Goal: Task Accomplishment & Management: Complete application form

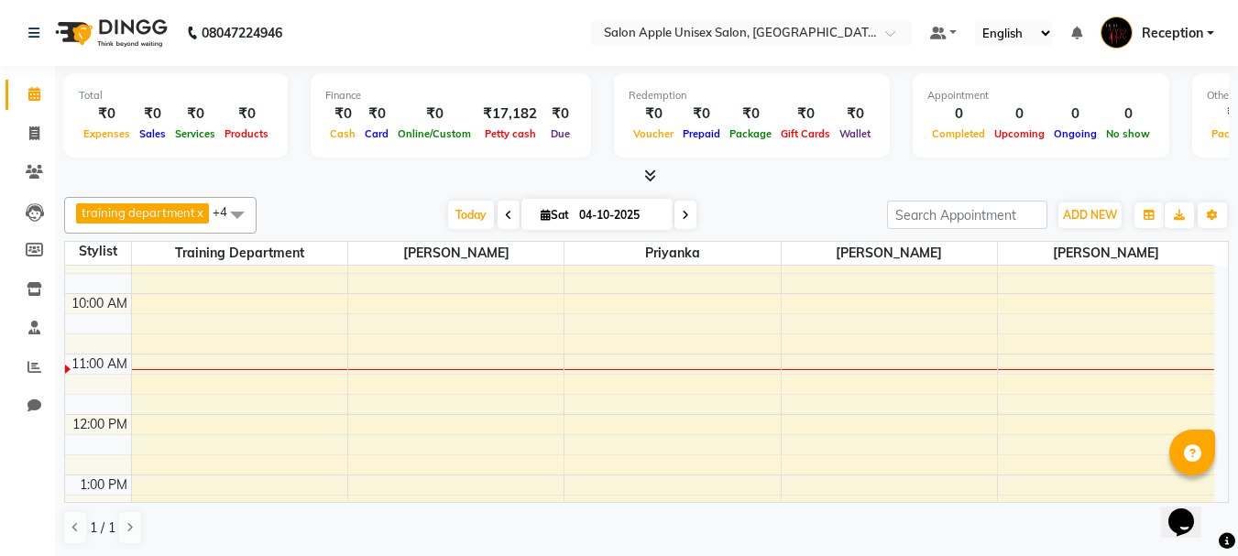
scroll to position [183, 0]
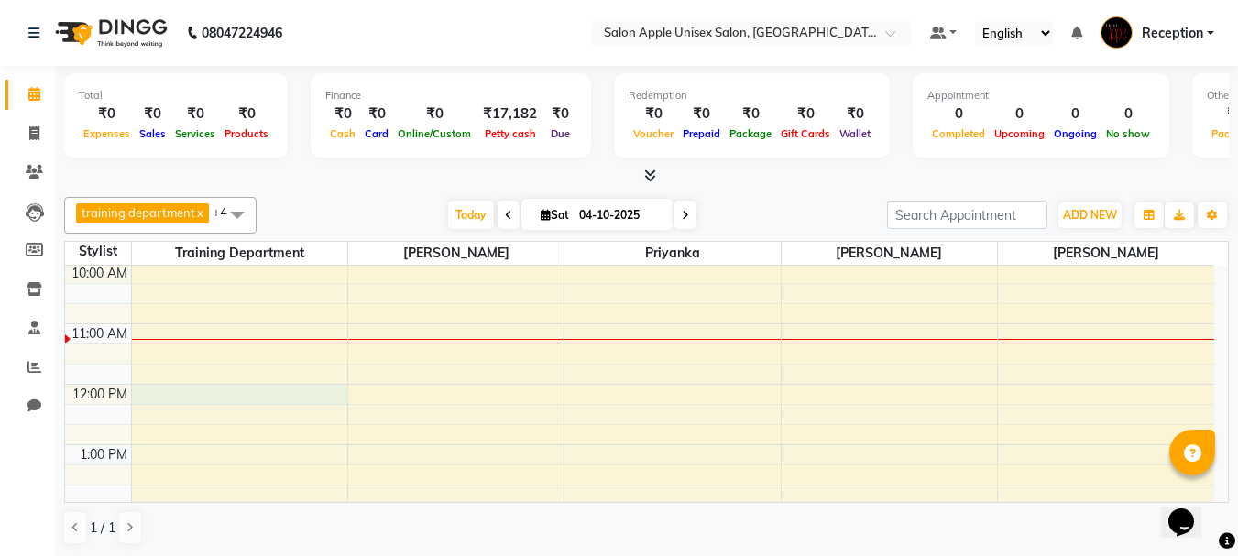
click at [217, 393] on div "7:00 AM 8:00 AM 9:00 AM 10:00 AM 11:00 AM 12:00 PM 1:00 PM 2:00 PM 3:00 PM 4:00…" at bounding box center [639, 535] width 1149 height 906
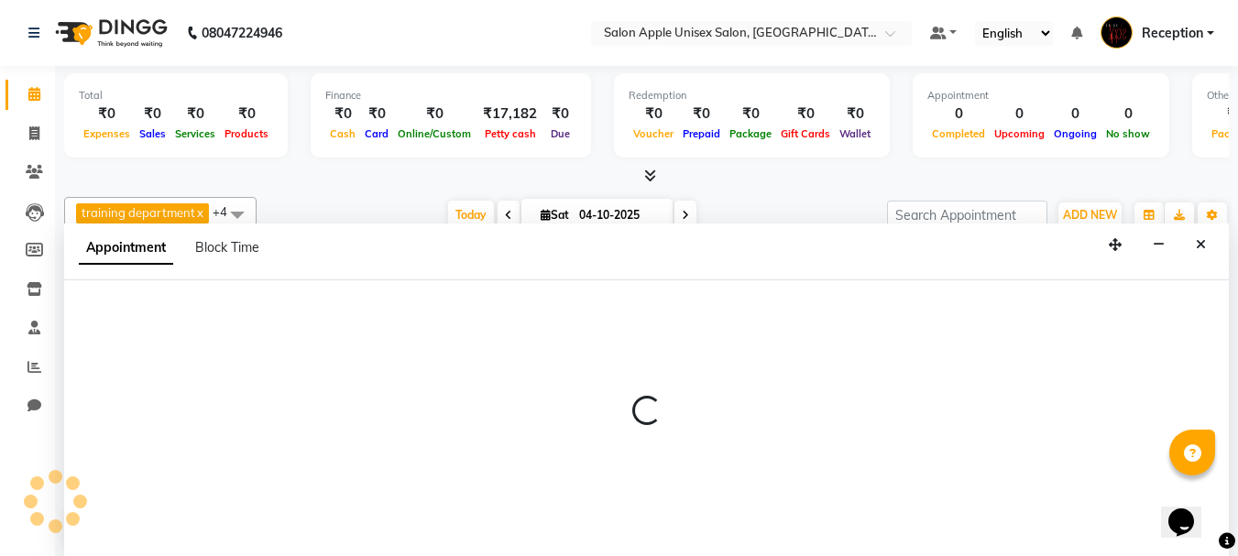
scroll to position [1, 0]
select select "7984"
select select "720"
select select "tentative"
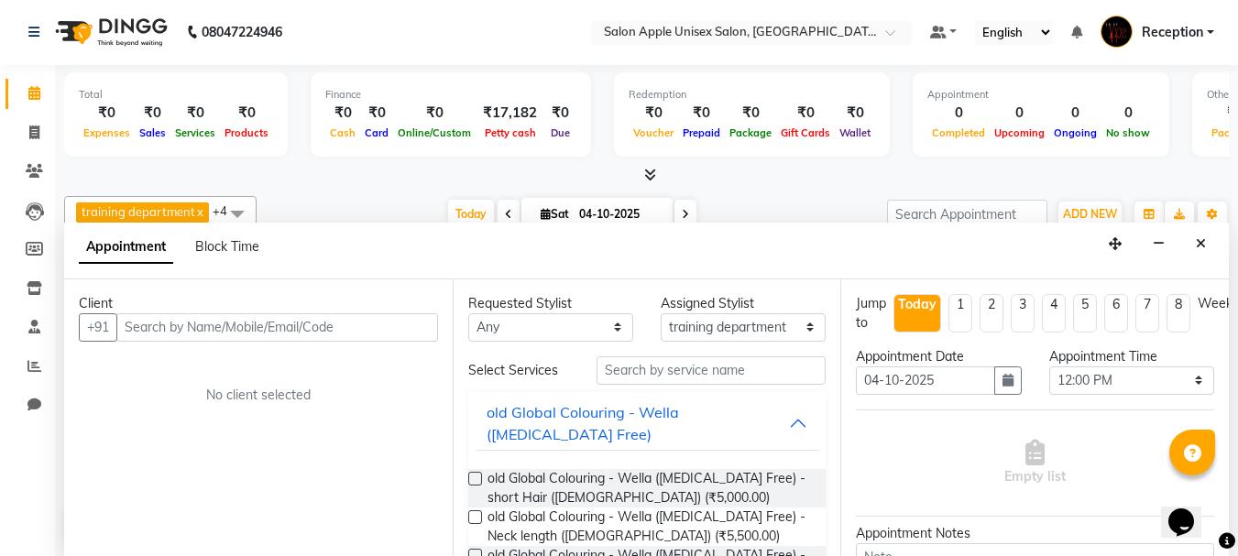
click at [213, 334] on input "text" at bounding box center [277, 327] width 322 height 28
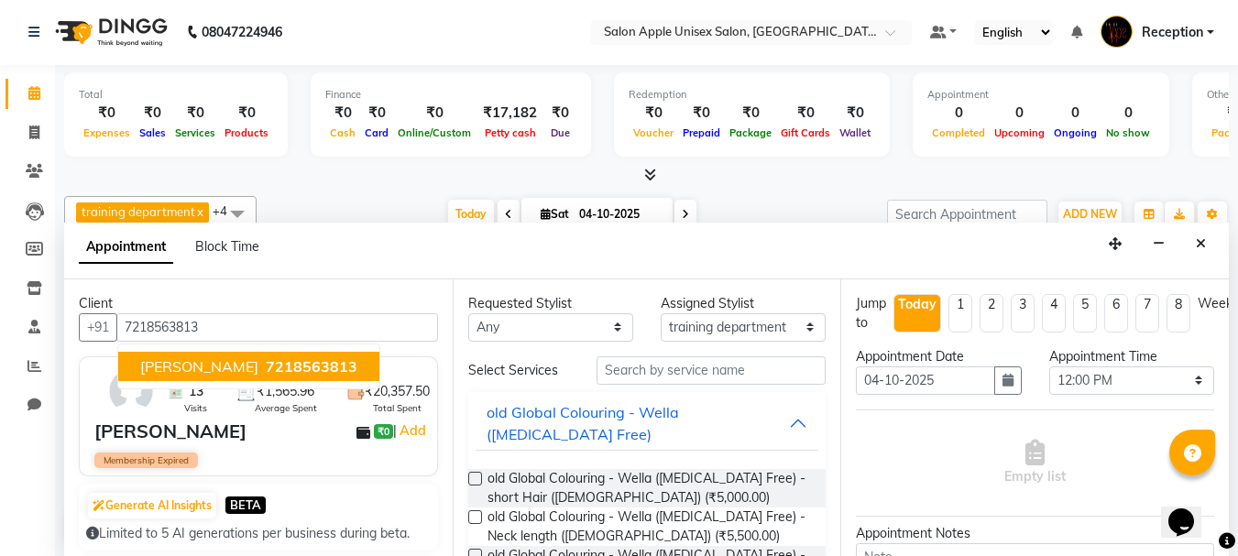
click at [267, 361] on span "7218563813" at bounding box center [312, 366] width 92 height 18
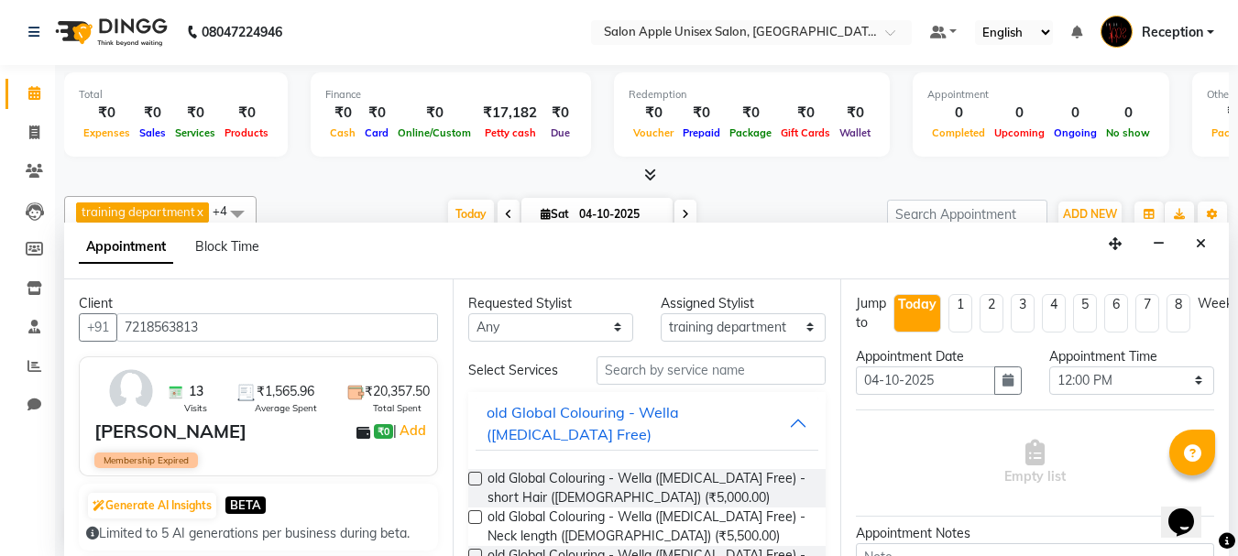
type input "7218563813"
click at [663, 366] on input "text" at bounding box center [710, 370] width 229 height 28
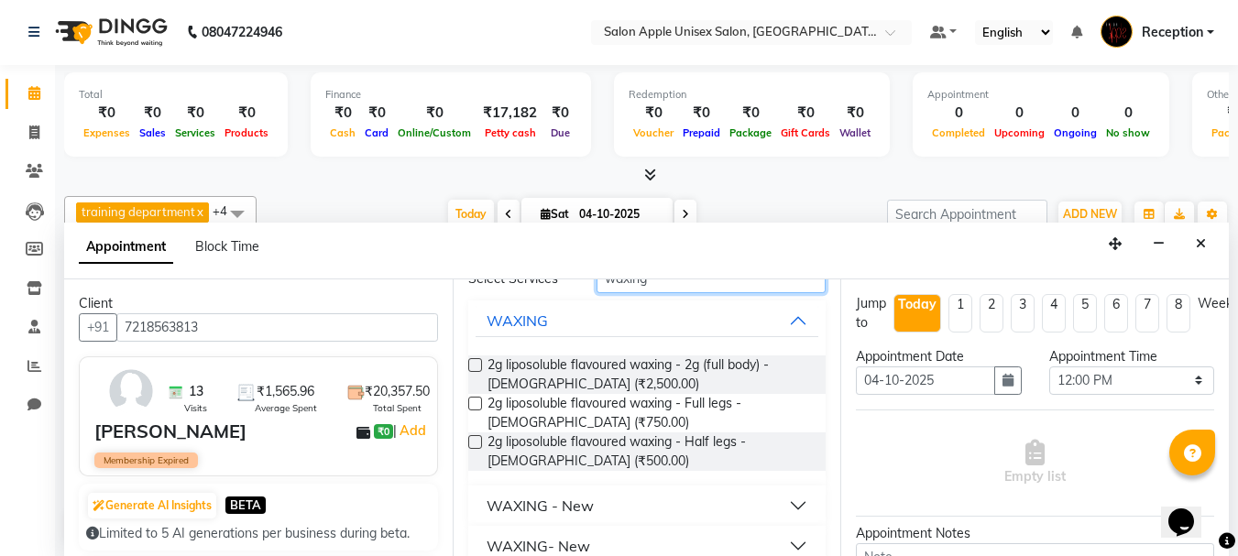
scroll to position [116, 0]
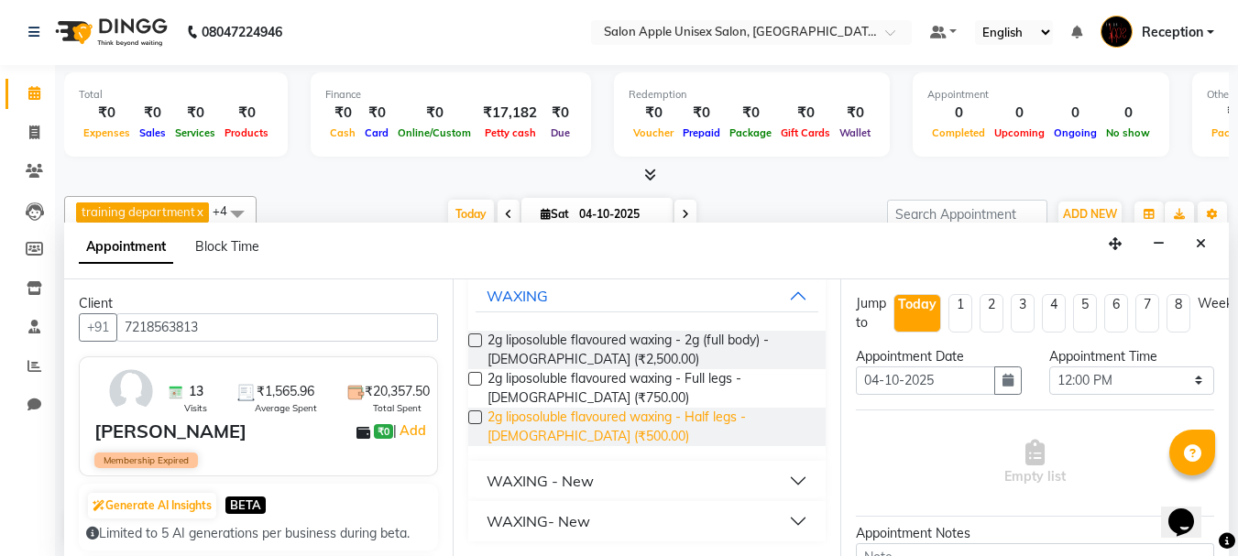
type input "waxing"
click at [529, 425] on span "2g liposoluble flavoured waxing - Half legs - [DEMOGRAPHIC_DATA] (₹500.00)" at bounding box center [649, 427] width 324 height 38
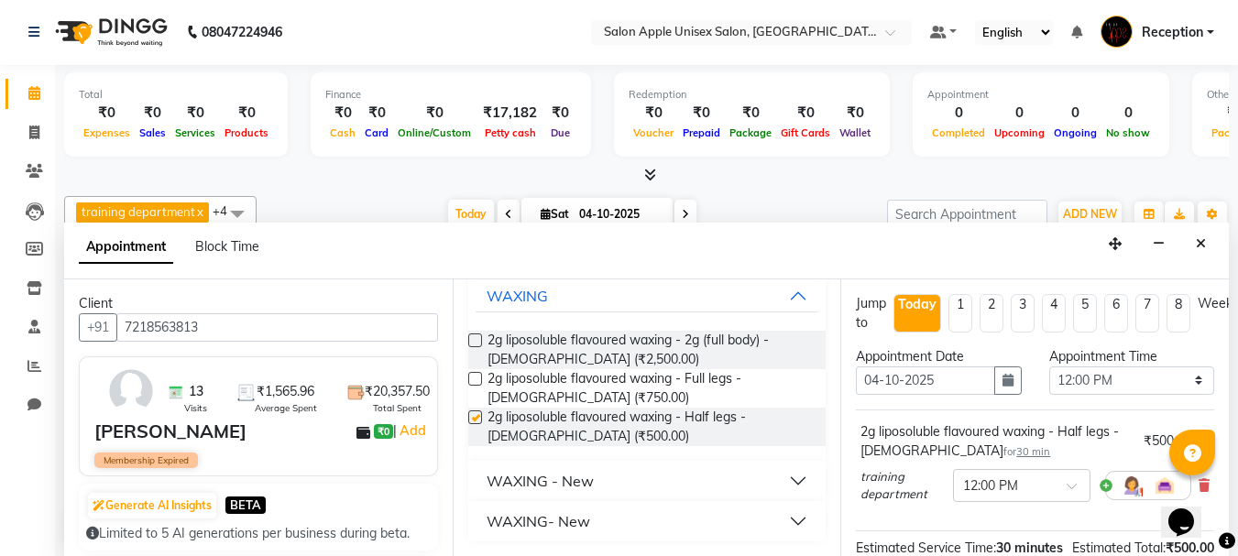
checkbox input "false"
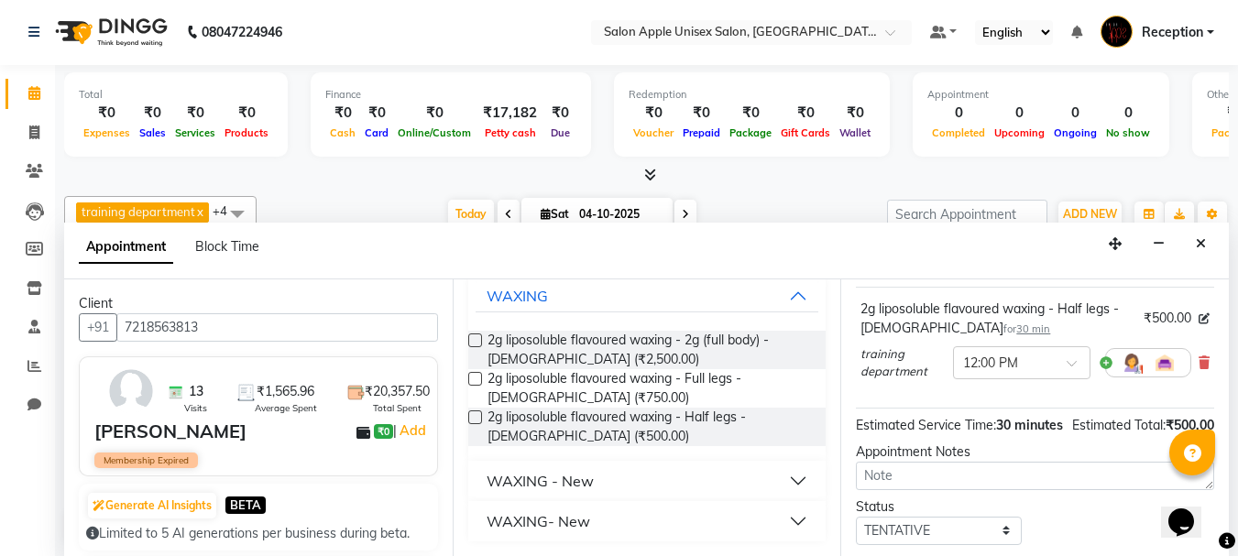
scroll to position [260, 0]
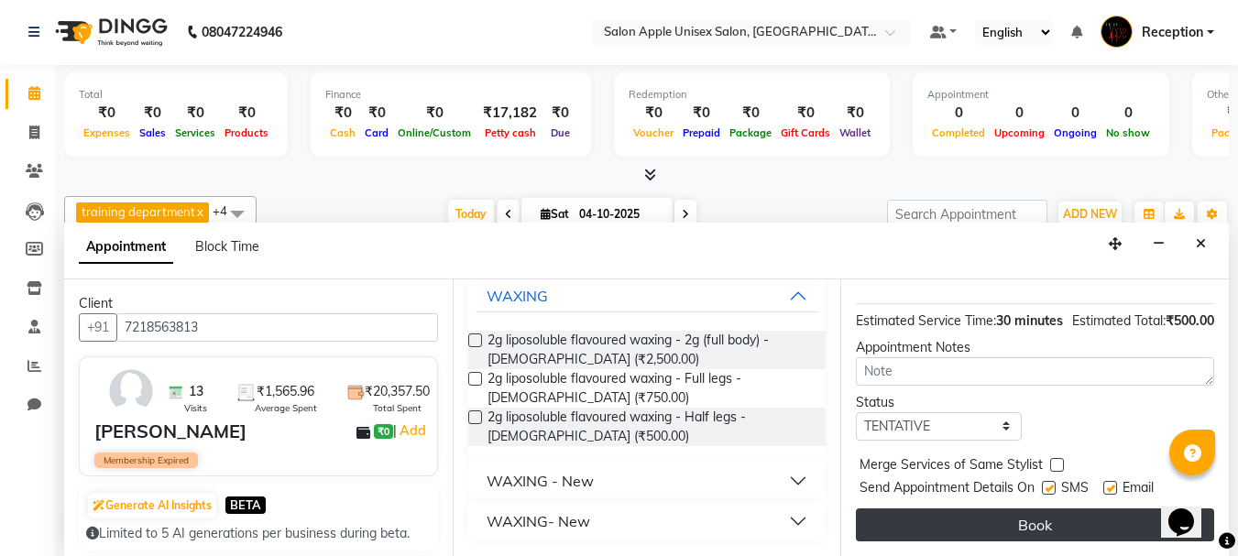
click at [991, 518] on button "Book" at bounding box center [1035, 524] width 358 height 33
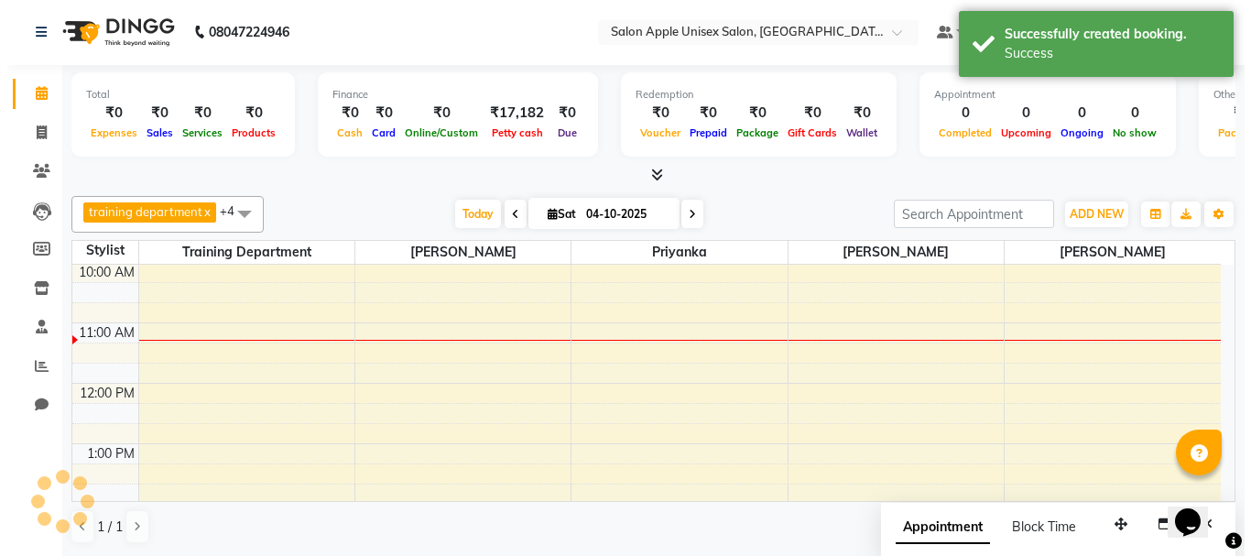
scroll to position [0, 0]
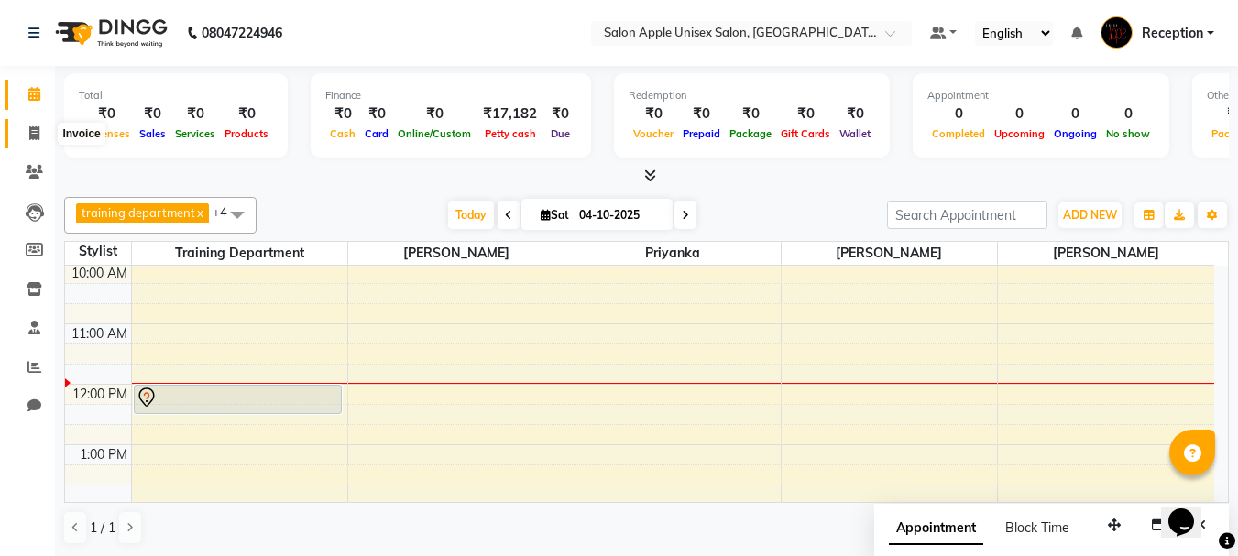
click at [37, 130] on icon at bounding box center [34, 133] width 10 height 14
select select "92"
select select "service"
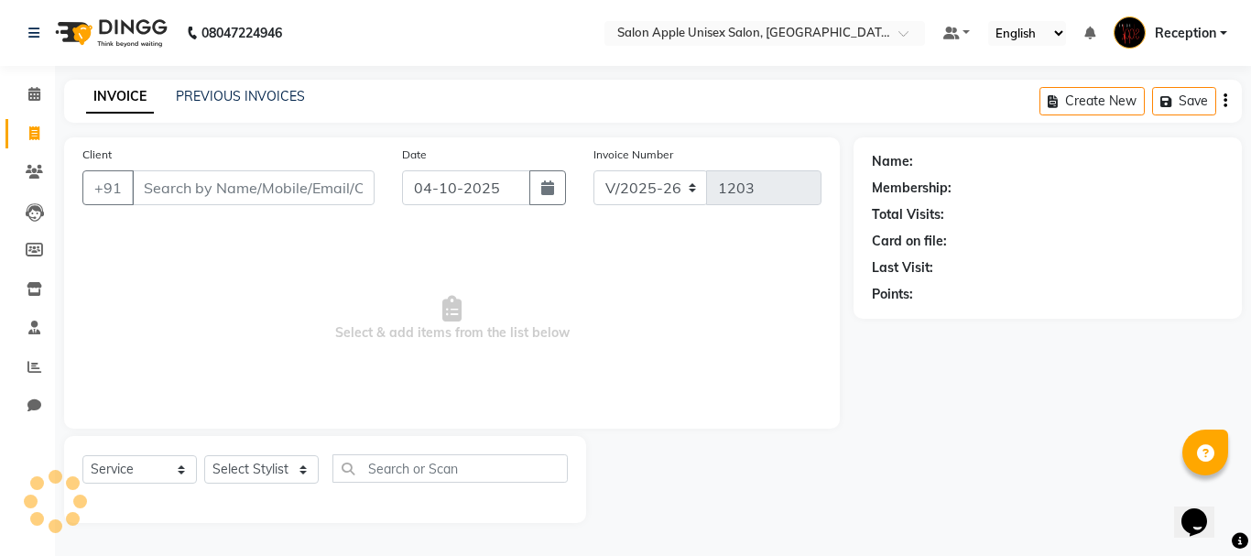
click at [163, 193] on input "Client" at bounding box center [253, 187] width 243 height 35
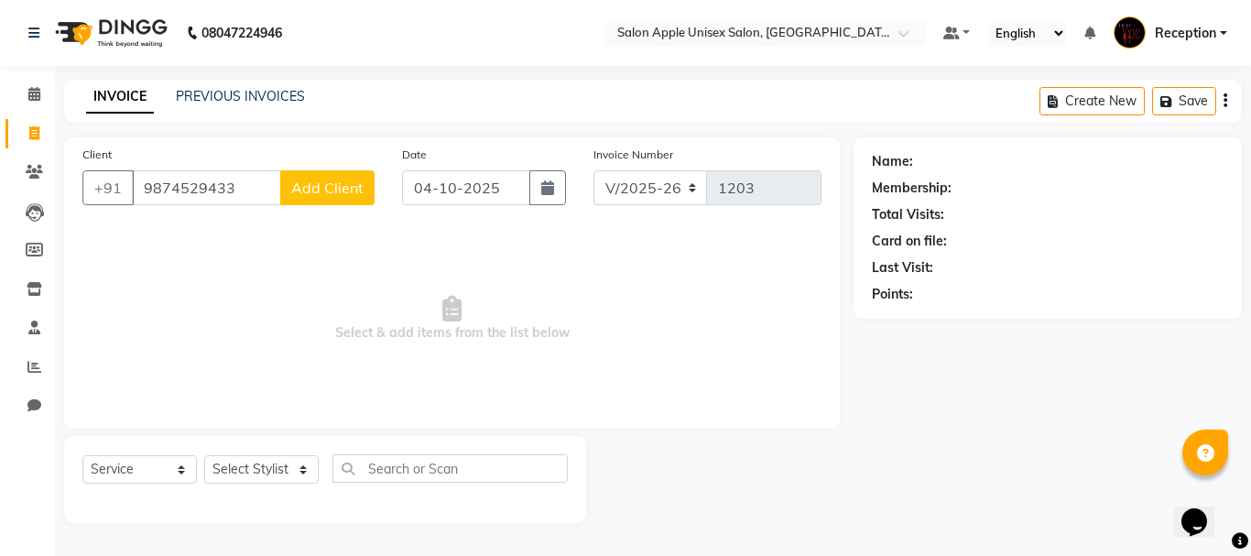
type input "9874529433"
click at [350, 177] on button "Add Client" at bounding box center [327, 187] width 94 height 35
select select "22"
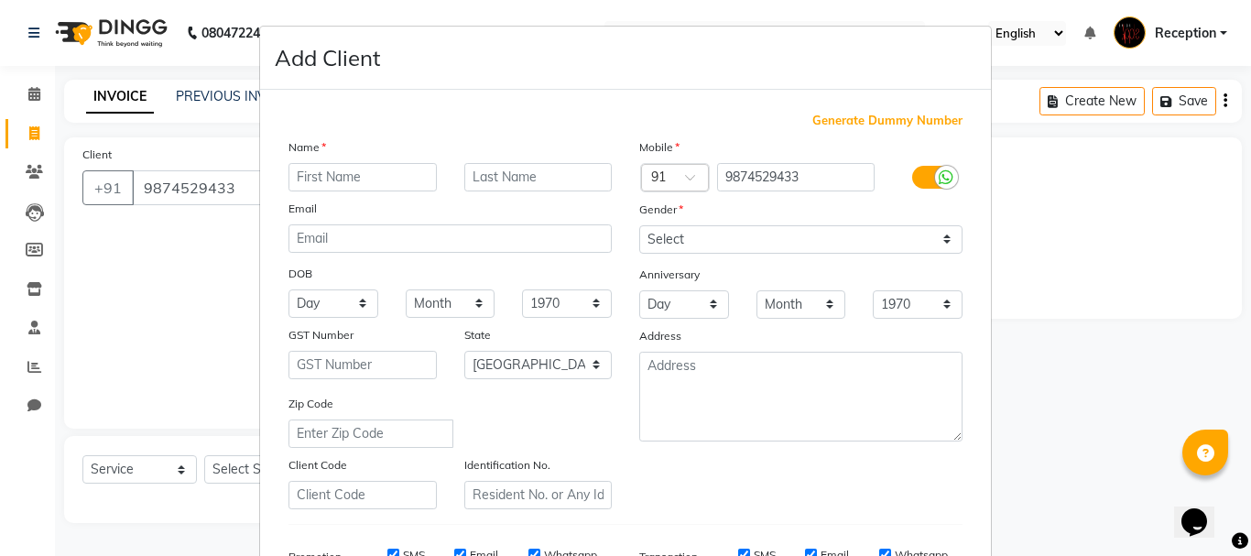
click at [359, 175] on input "text" at bounding box center [363, 177] width 148 height 28
type input "gaurav"
click at [736, 236] on select "Select [DEMOGRAPHIC_DATA] [DEMOGRAPHIC_DATA] Other Prefer Not To Say" at bounding box center [800, 239] width 323 height 28
select select "[DEMOGRAPHIC_DATA]"
click at [639, 225] on select "Select [DEMOGRAPHIC_DATA] [DEMOGRAPHIC_DATA] Other Prefer Not To Say" at bounding box center [800, 239] width 323 height 28
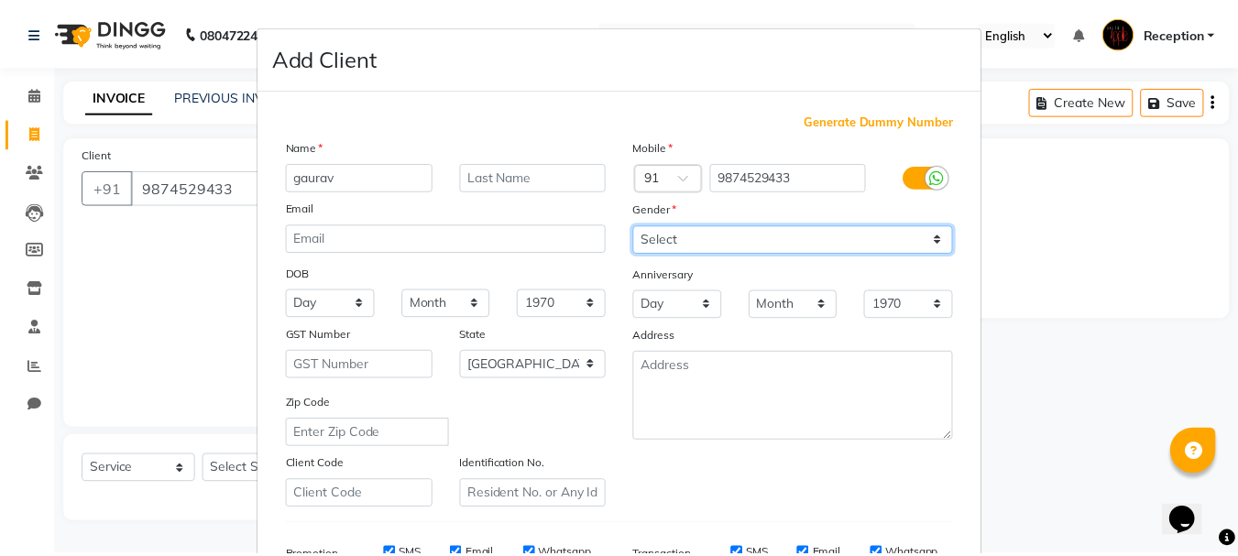
scroll to position [289, 0]
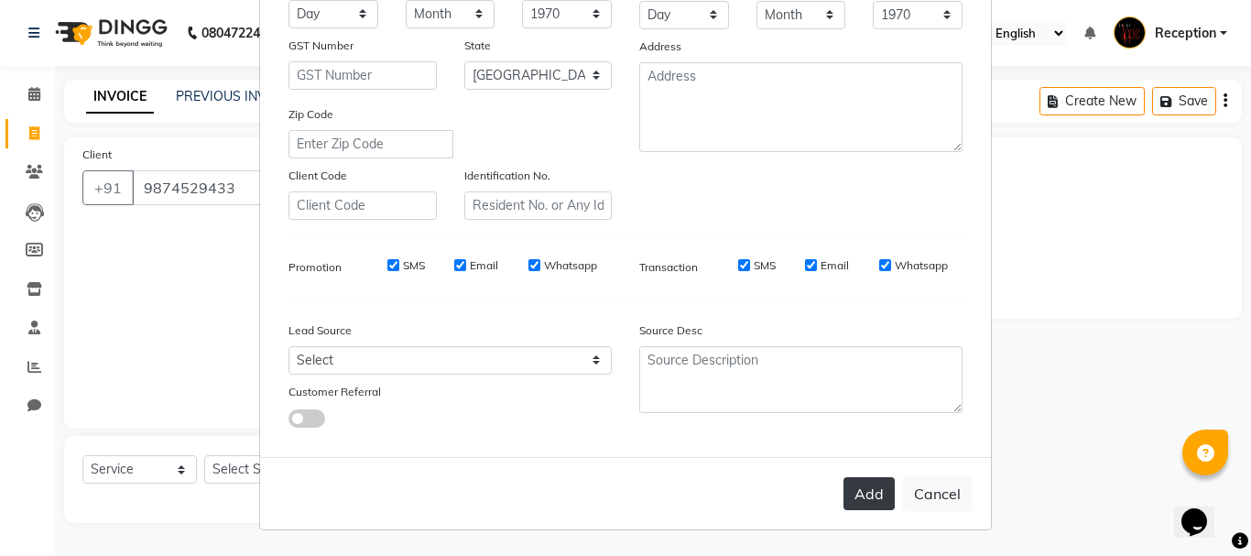
click at [868, 488] on button "Add" at bounding box center [869, 493] width 51 height 33
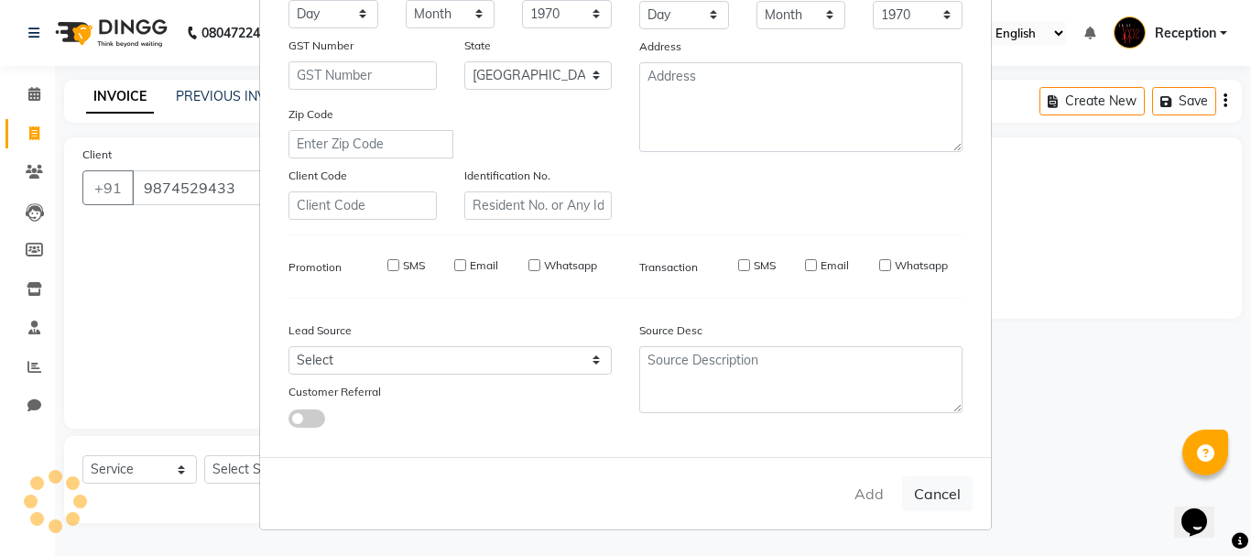
select select
select select "null"
select select
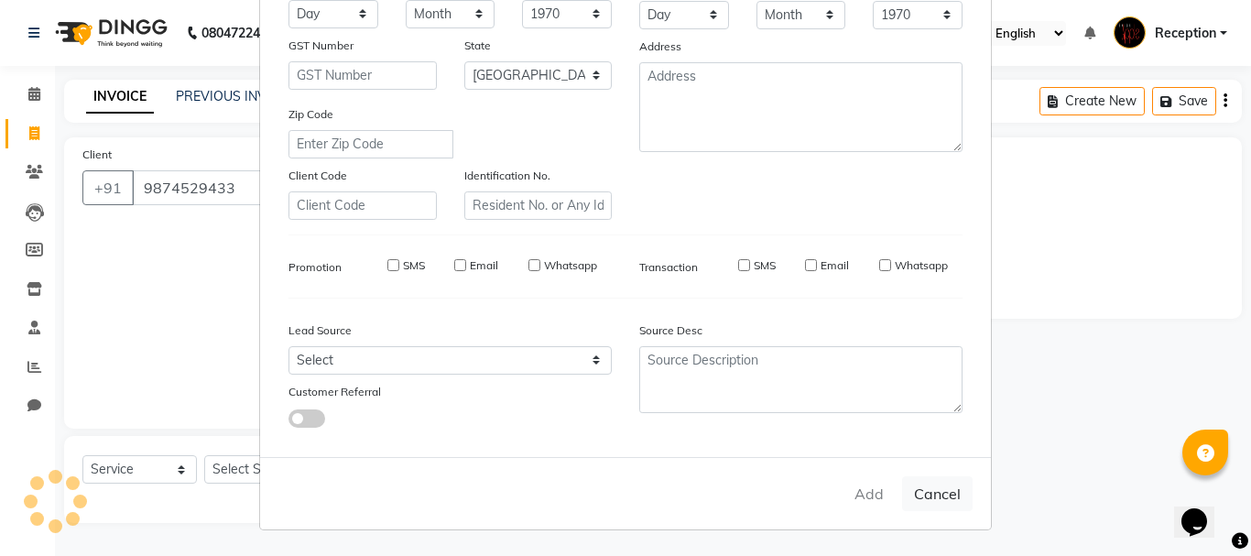
select select
checkbox input "false"
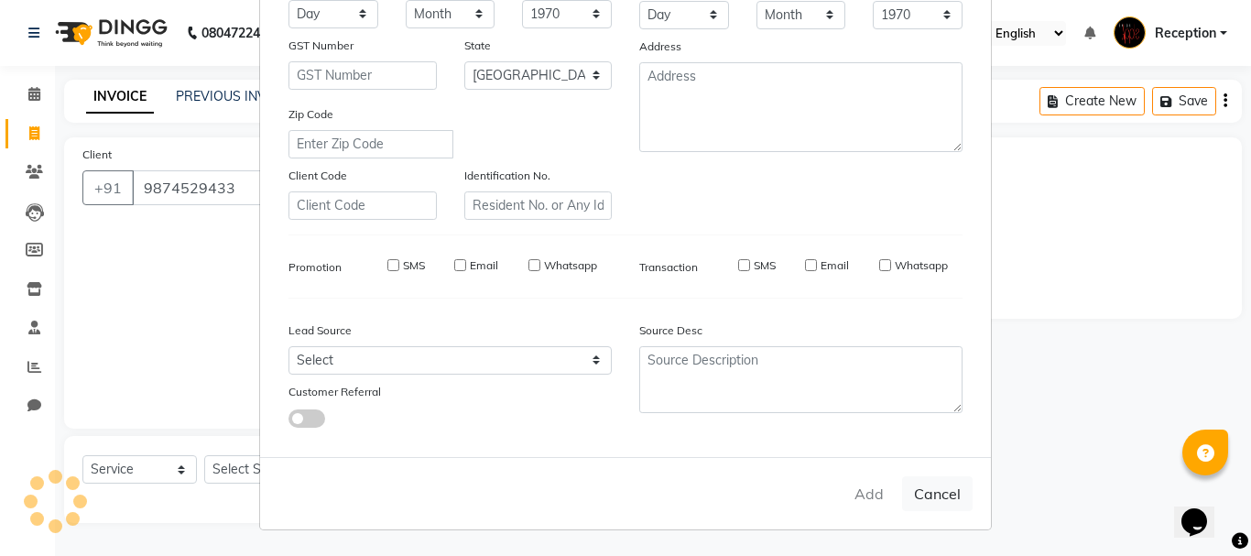
checkbox input "false"
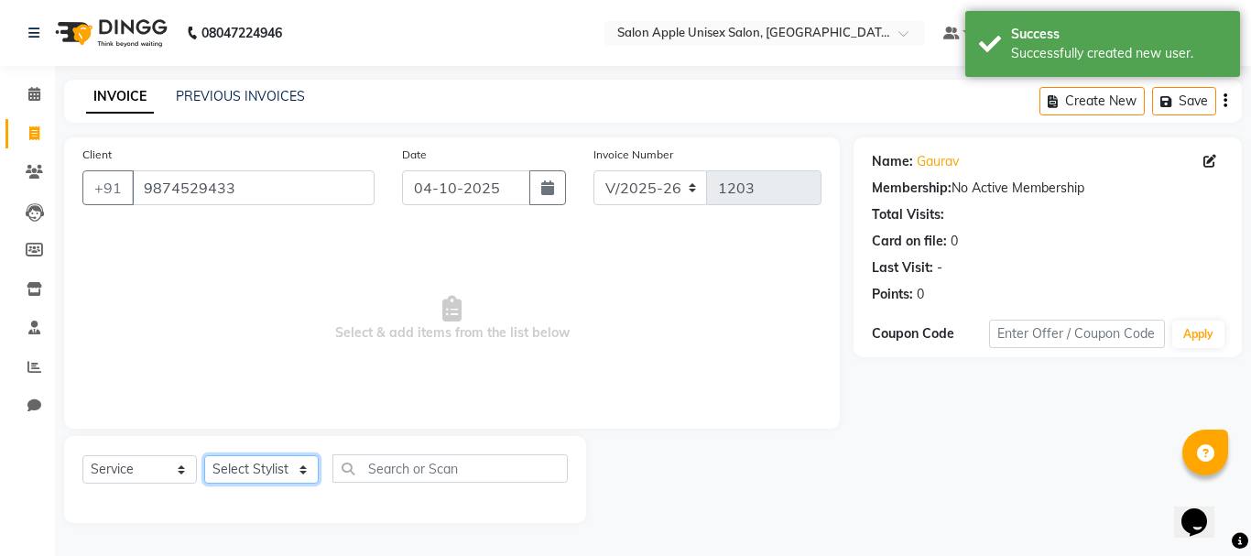
click at [305, 472] on select "Select Stylist [PERSON_NAME] priyanka Reception [PERSON_NAME] [PERSON_NAME] tra…" at bounding box center [261, 469] width 114 height 28
select select "91669"
click at [204, 455] on select "Select Stylist [PERSON_NAME] priyanka Reception [PERSON_NAME] [PERSON_NAME] tra…" at bounding box center [261, 469] width 114 height 28
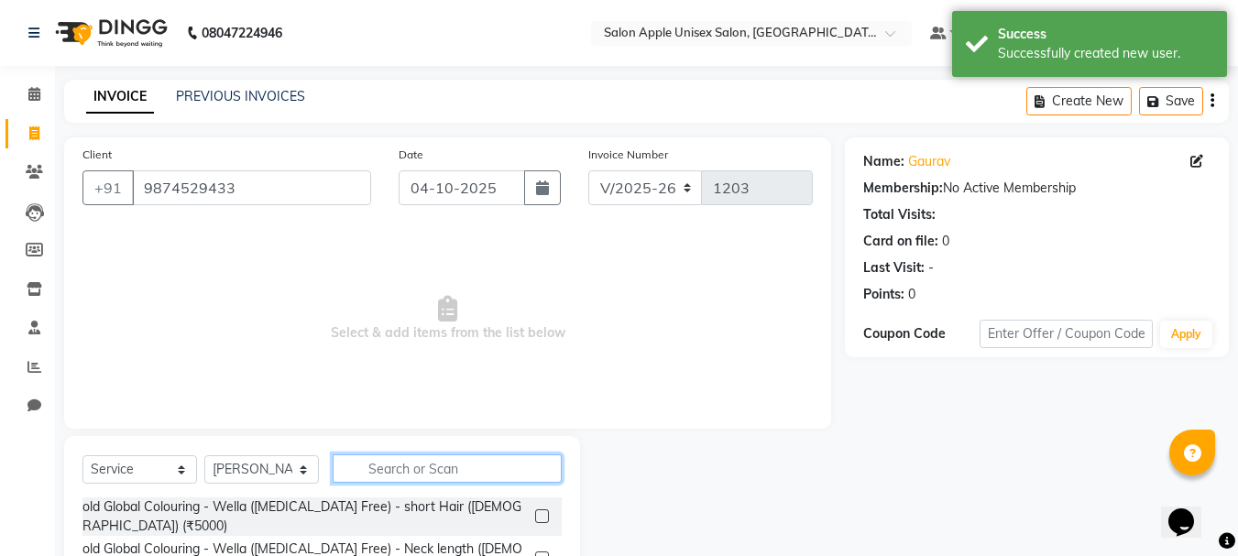
click at [385, 474] on input "text" at bounding box center [447, 468] width 229 height 28
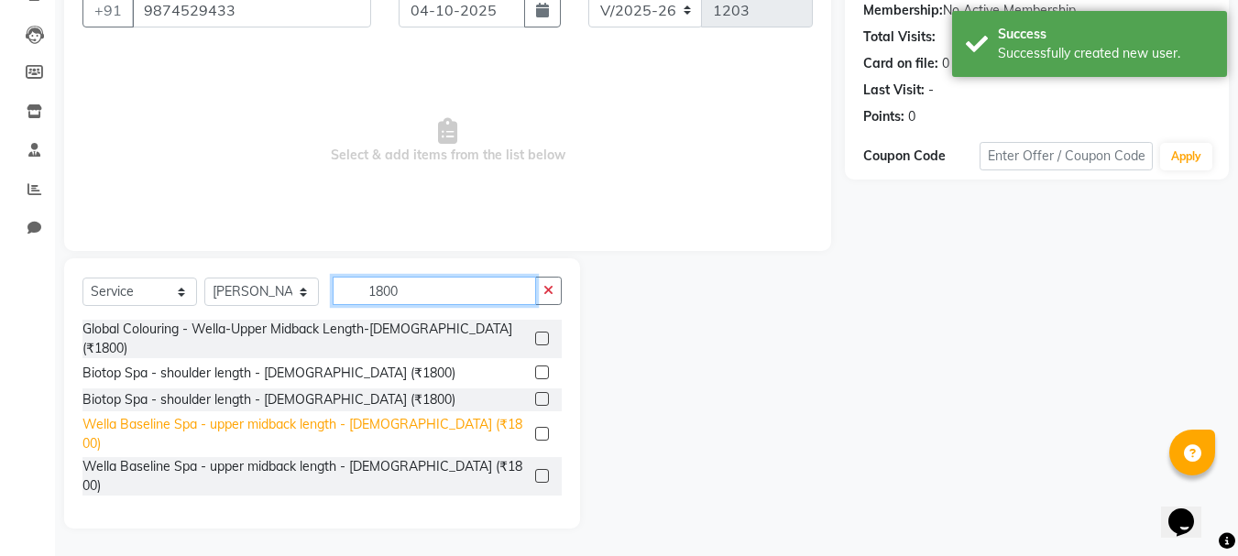
scroll to position [346, 0]
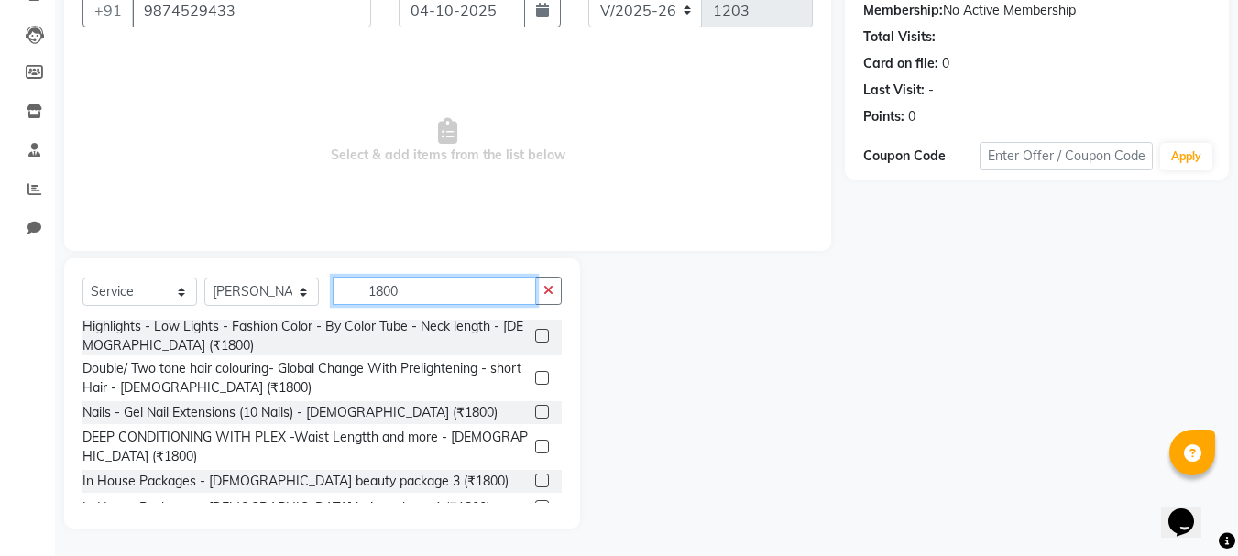
type input "1800"
click at [535, 527] on label at bounding box center [542, 534] width 14 height 14
click at [535, 529] on input "checkbox" at bounding box center [541, 535] width 12 height 12
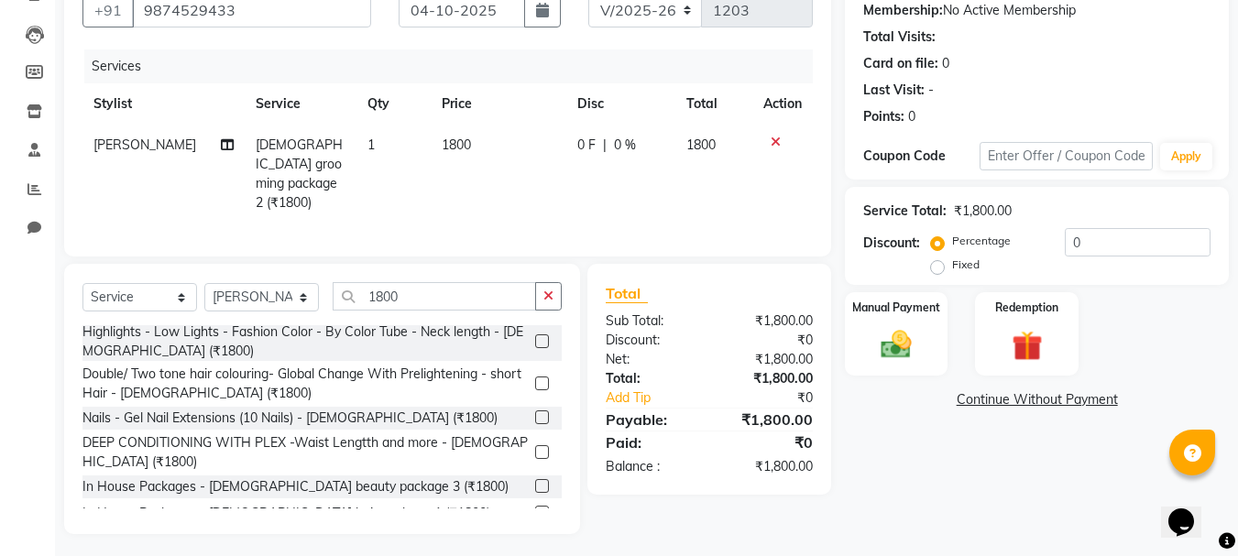
checkbox input "false"
click at [892, 330] on img at bounding box center [895, 344] width 51 height 37
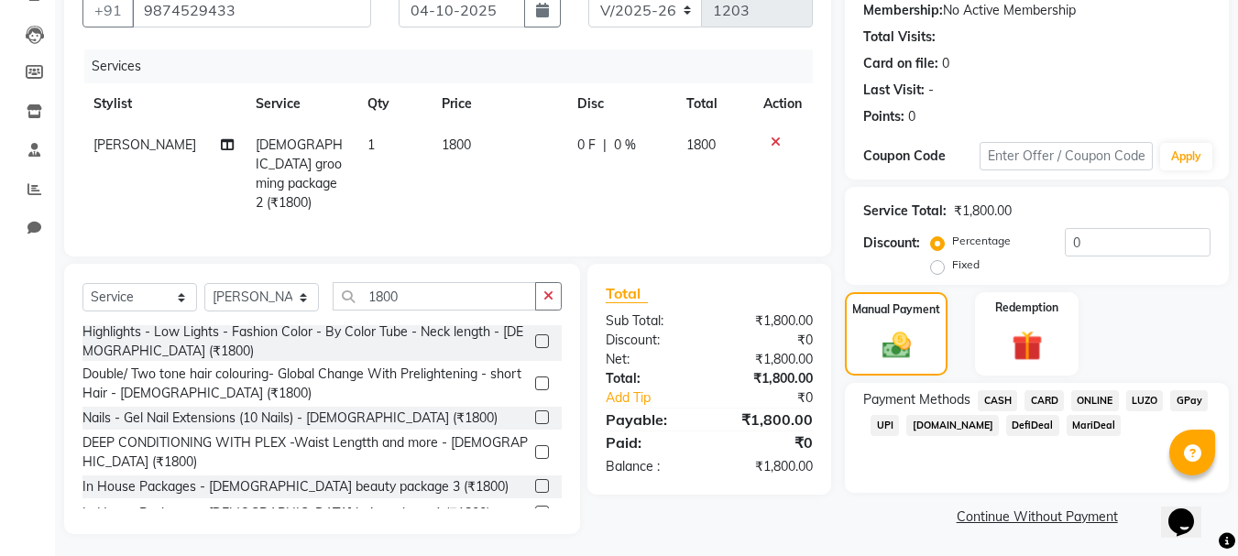
scroll to position [180, 0]
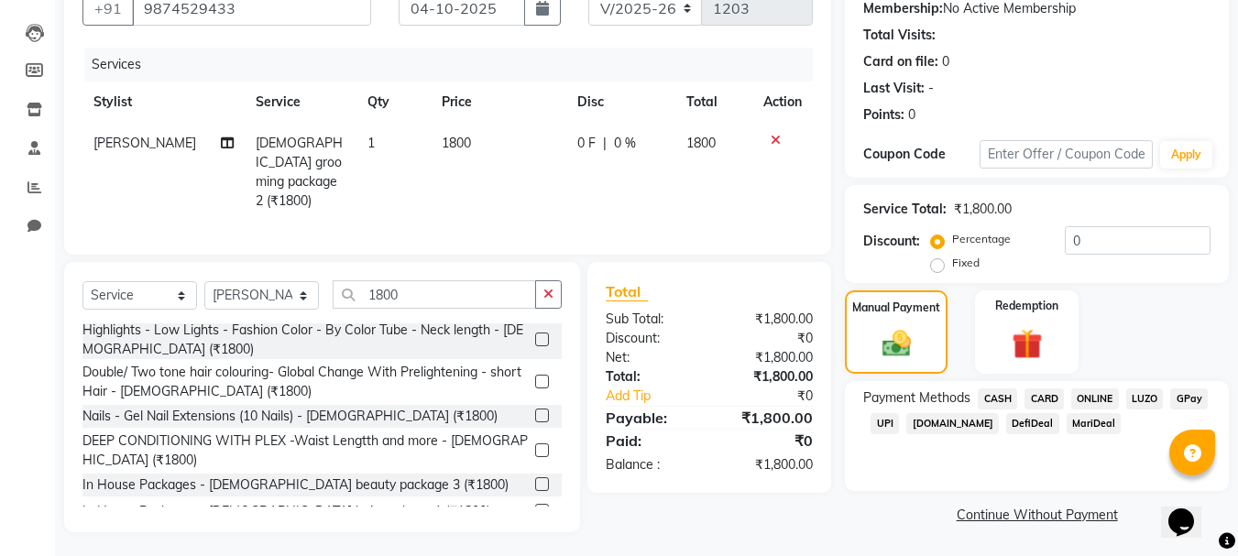
click at [1008, 396] on span "CASH" at bounding box center [996, 398] width 39 height 21
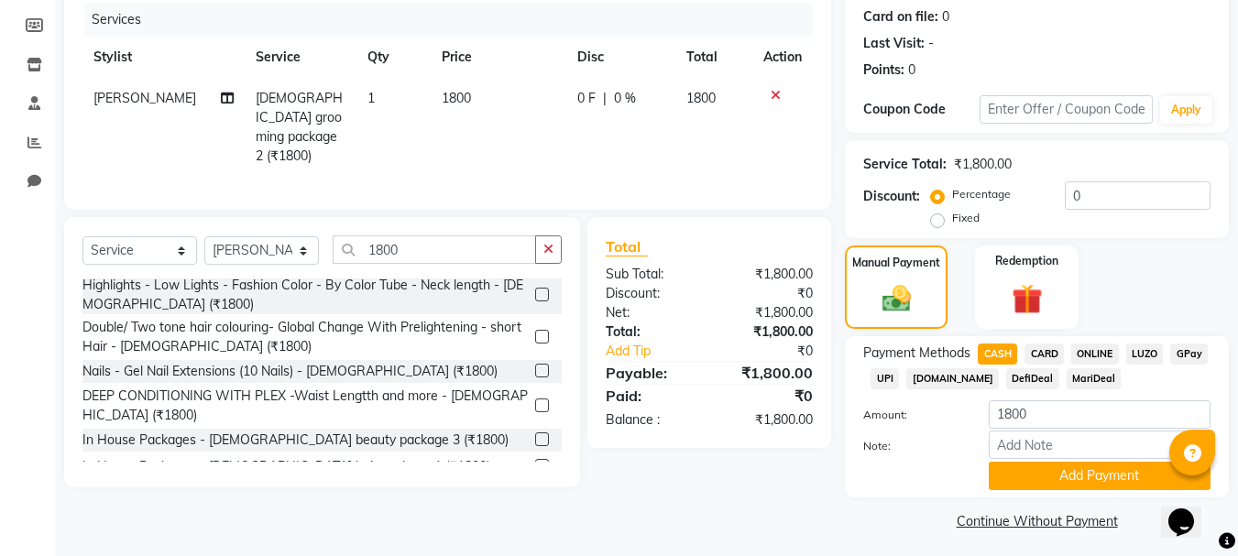
scroll to position [231, 0]
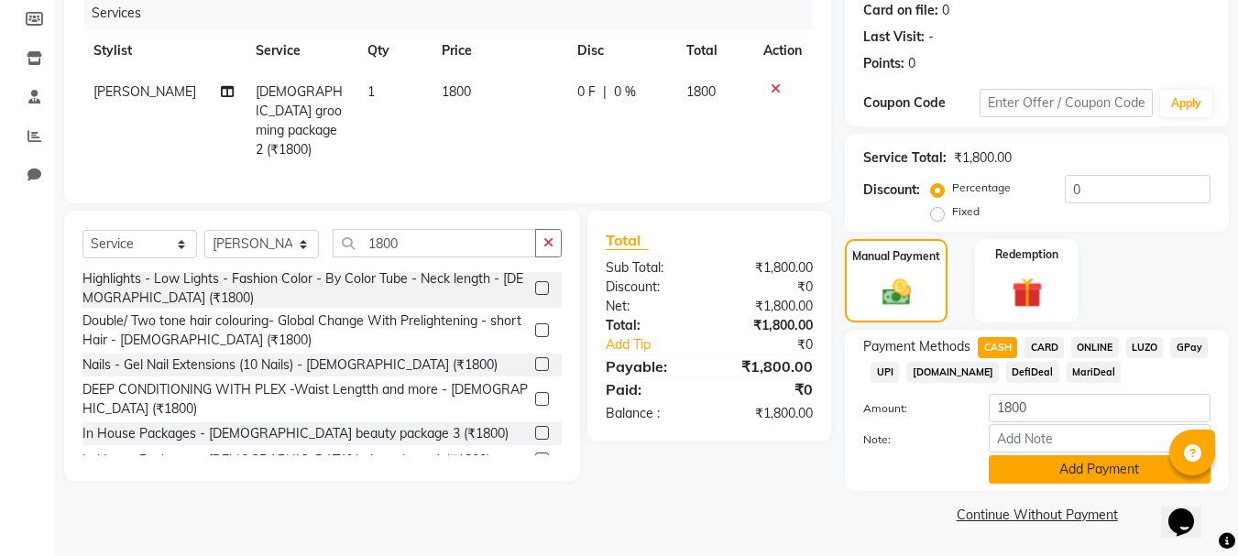
click at [1050, 468] on button "Add Payment" at bounding box center [1099, 469] width 222 height 28
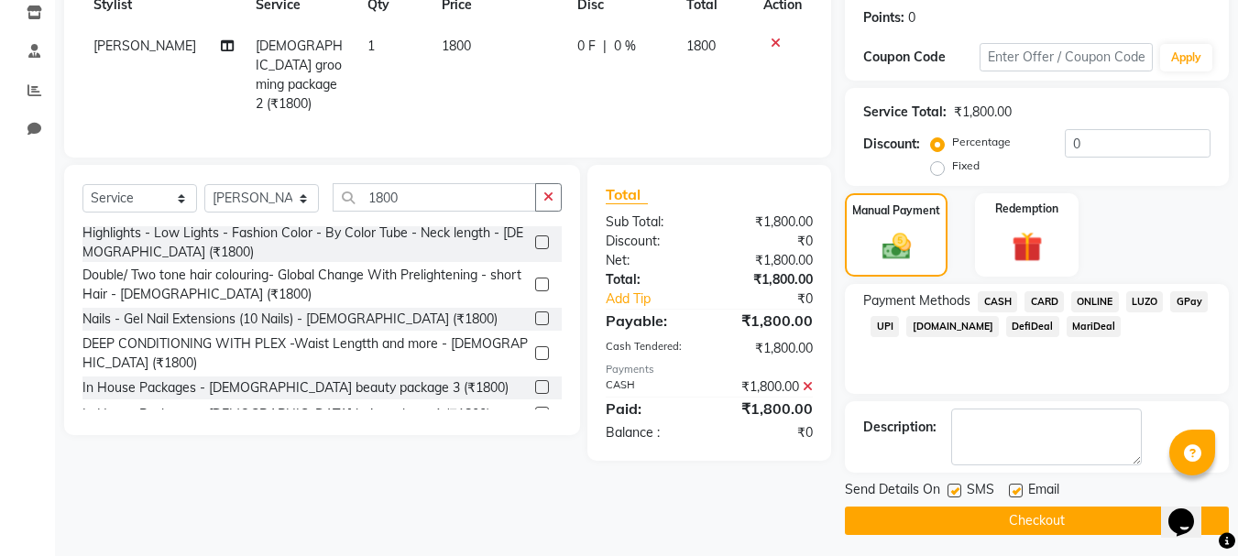
scroll to position [283, 0]
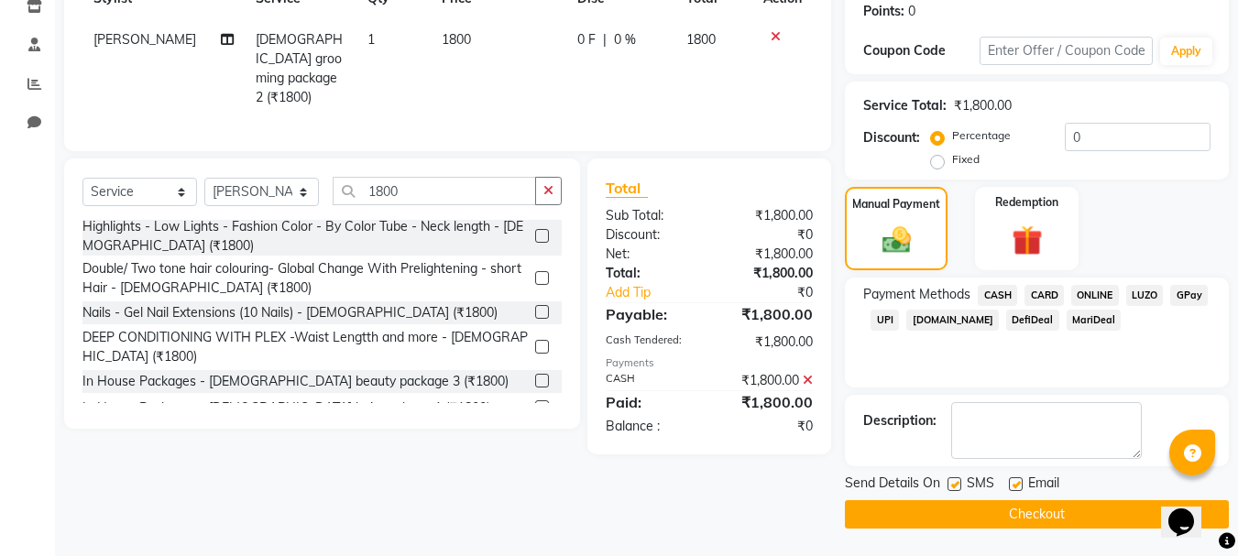
click at [1015, 519] on button "Checkout" at bounding box center [1037, 514] width 384 height 28
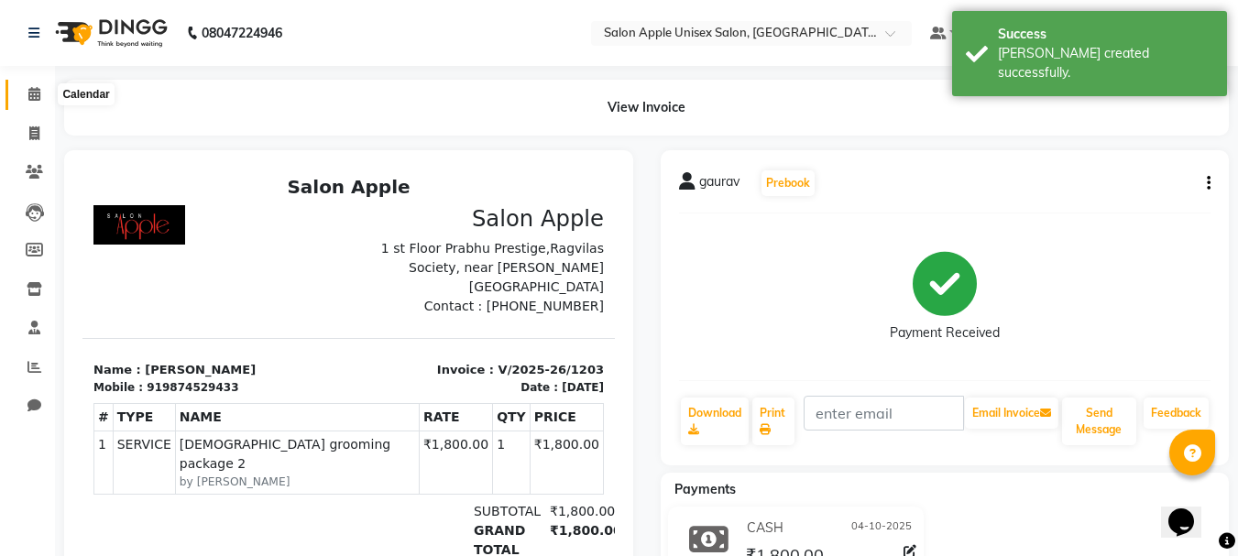
click at [32, 101] on span at bounding box center [34, 94] width 32 height 21
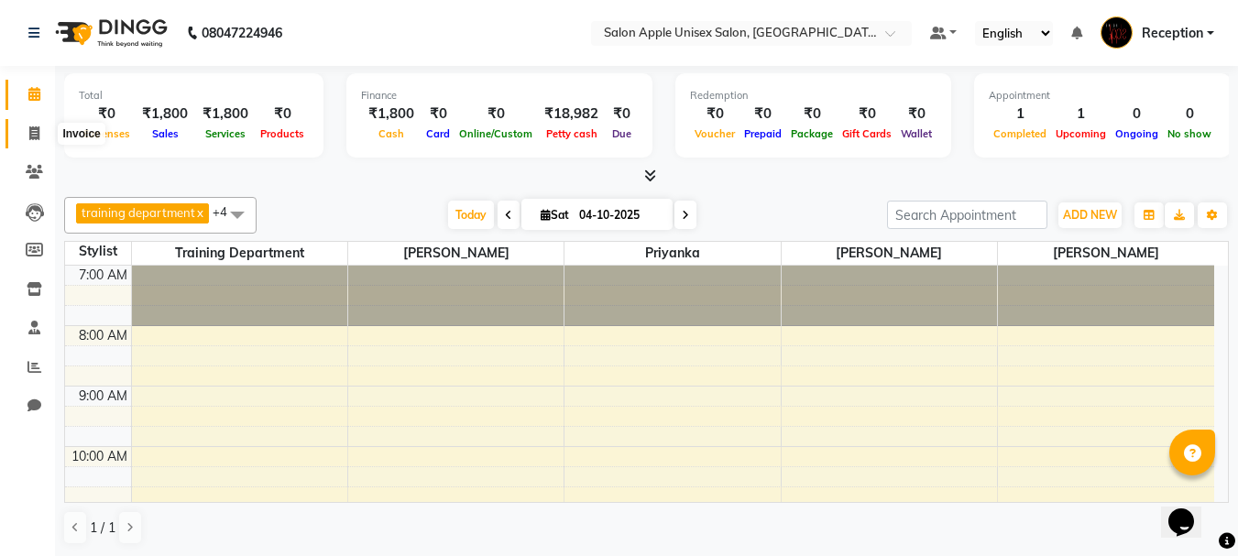
click at [32, 139] on icon at bounding box center [34, 133] width 10 height 14
select select "92"
select select "service"
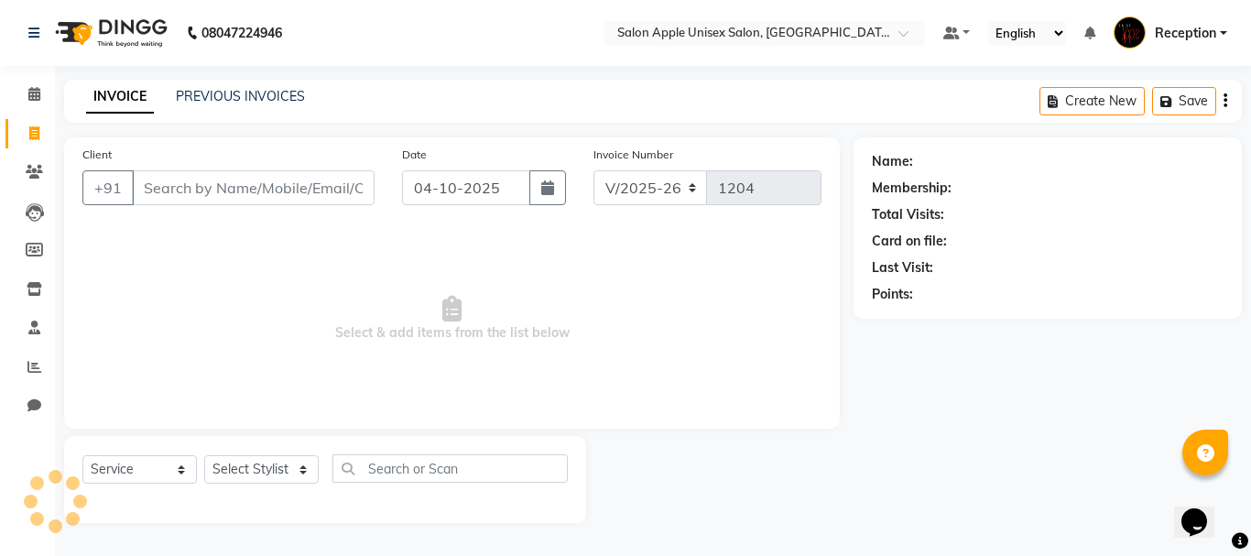
click at [164, 192] on input "Client" at bounding box center [253, 187] width 243 height 35
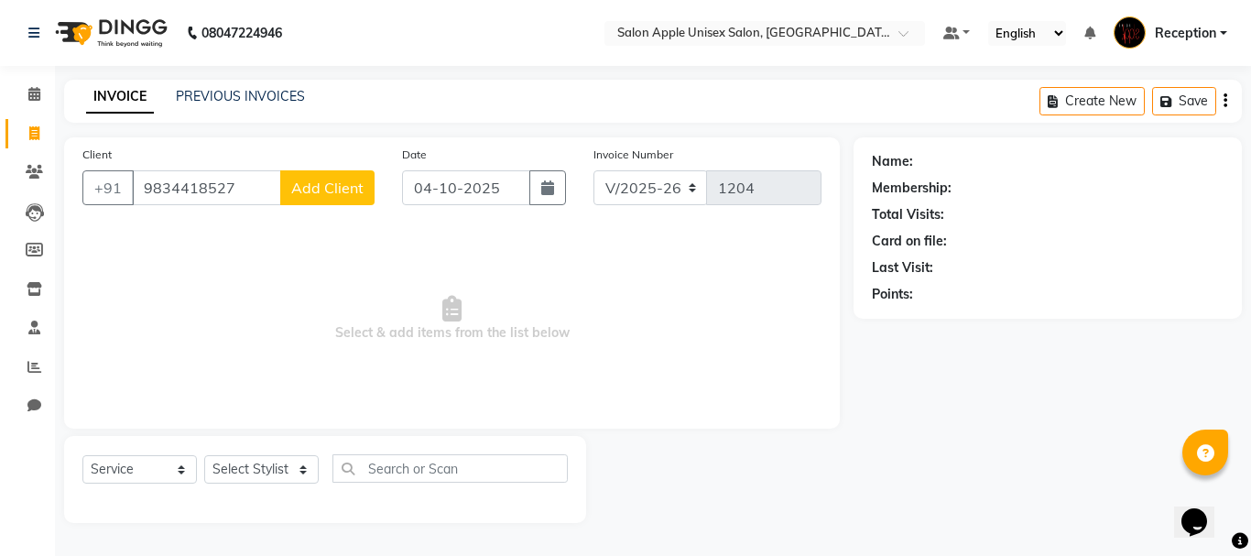
type input "9834418527"
click at [316, 186] on span "Add Client" at bounding box center [327, 188] width 72 height 18
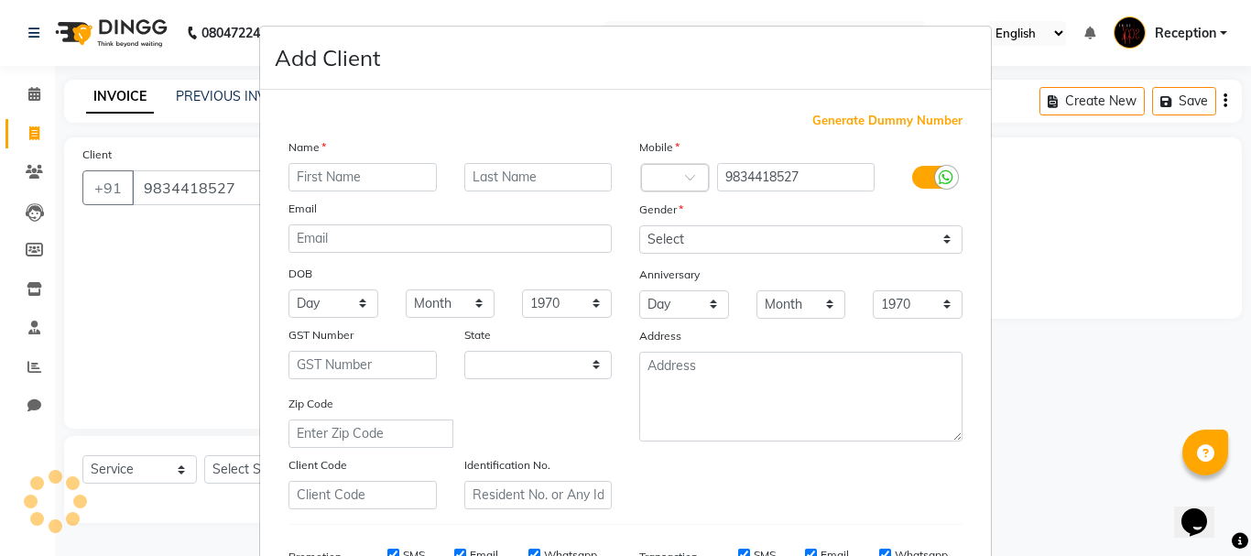
select select "22"
click at [304, 179] on input "text" at bounding box center [363, 177] width 148 height 28
type input "kalyni"
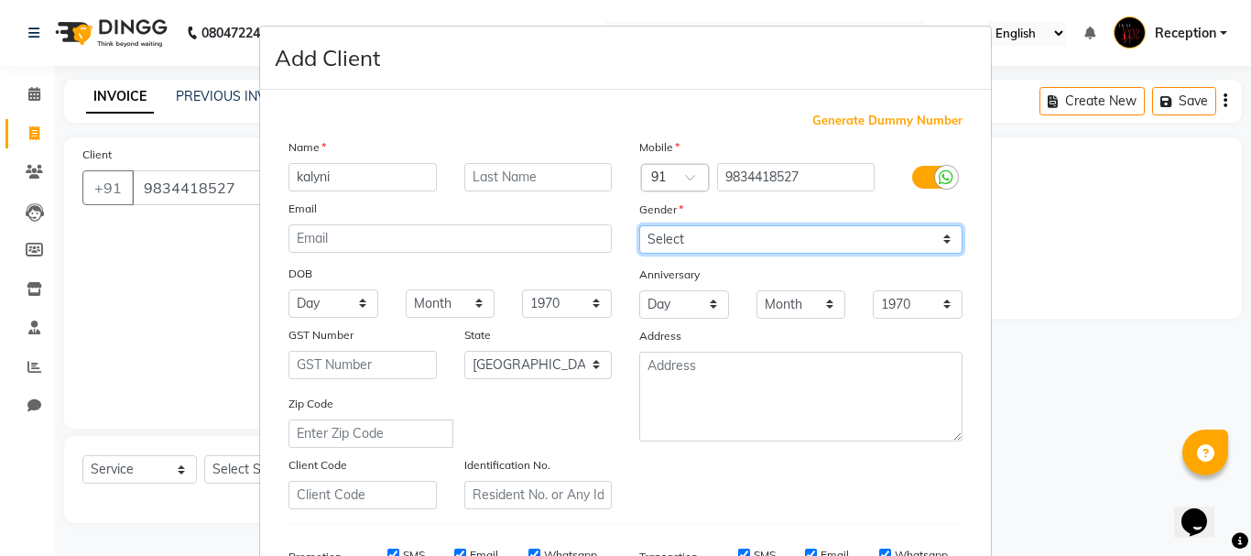
click at [667, 234] on select "Select [DEMOGRAPHIC_DATA] [DEMOGRAPHIC_DATA] Other Prefer Not To Say" at bounding box center [800, 239] width 323 height 28
select select "[DEMOGRAPHIC_DATA]"
click at [639, 225] on select "Select [DEMOGRAPHIC_DATA] [DEMOGRAPHIC_DATA] Other Prefer Not To Say" at bounding box center [800, 239] width 323 height 28
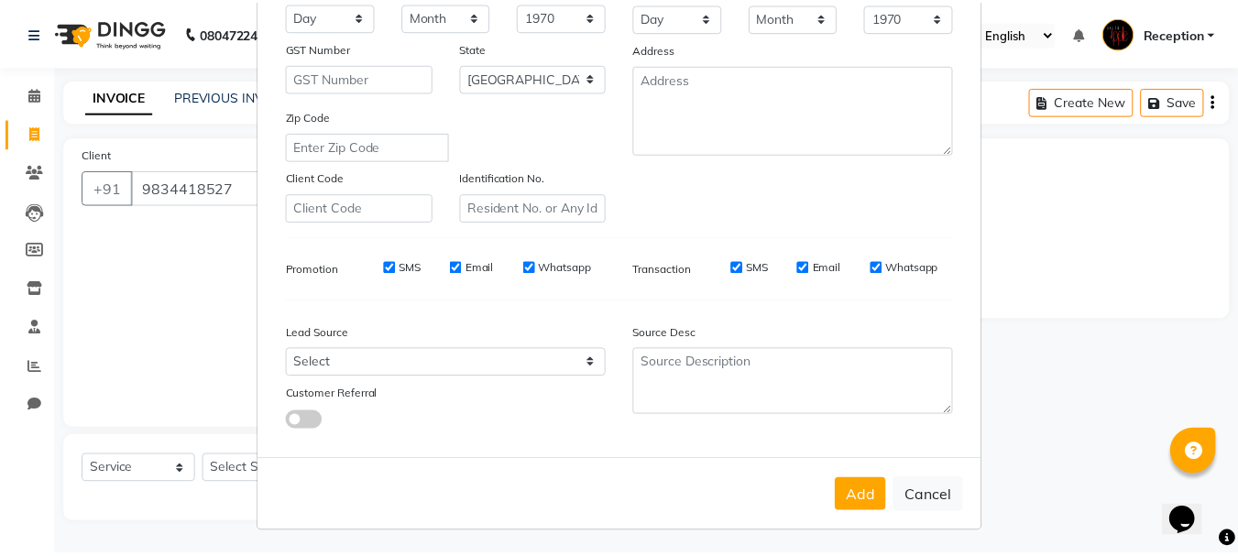
scroll to position [289, 0]
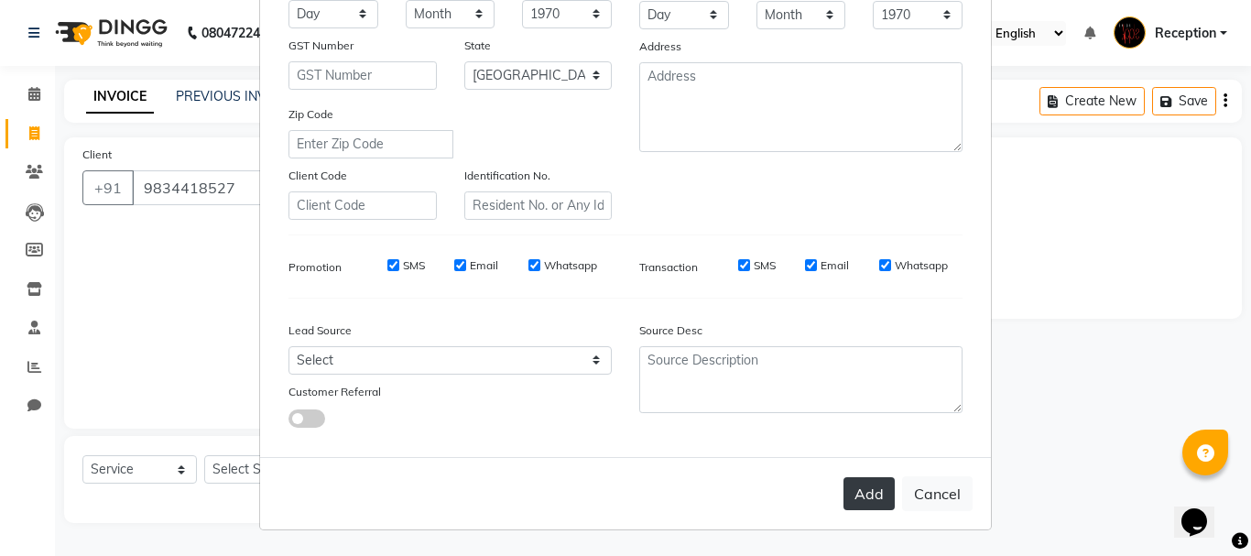
click at [864, 497] on button "Add" at bounding box center [869, 493] width 51 height 33
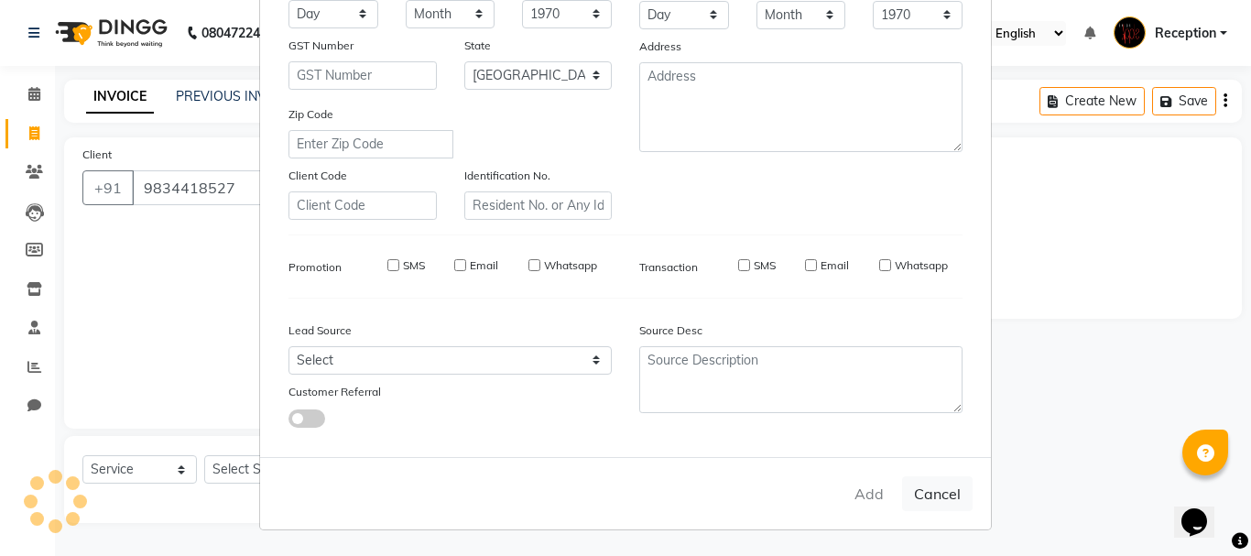
select select
select select "null"
select select
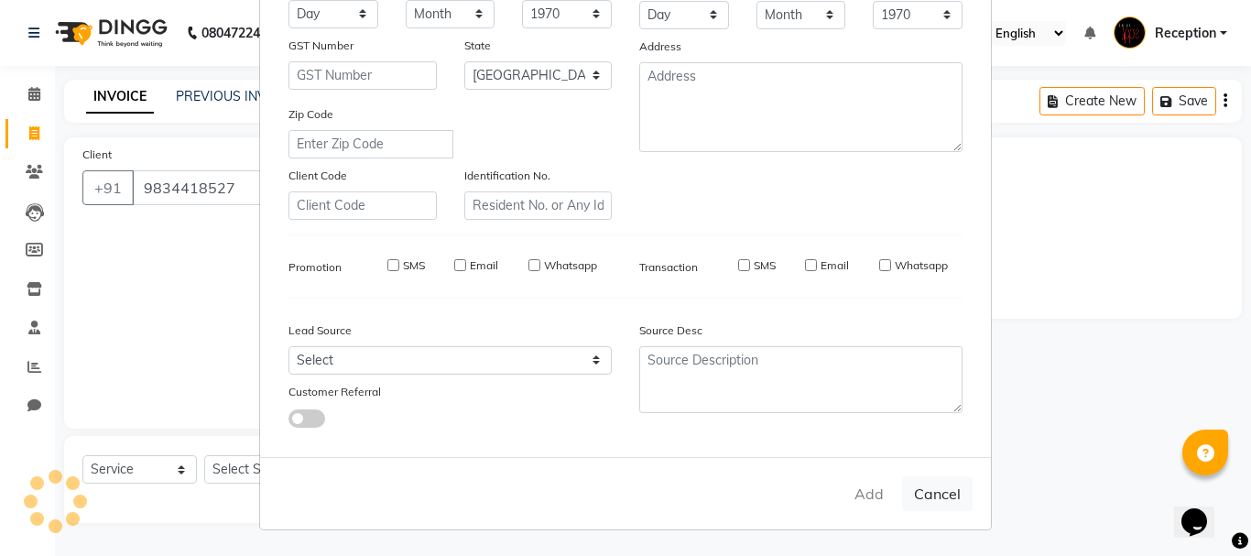
select select
checkbox input "false"
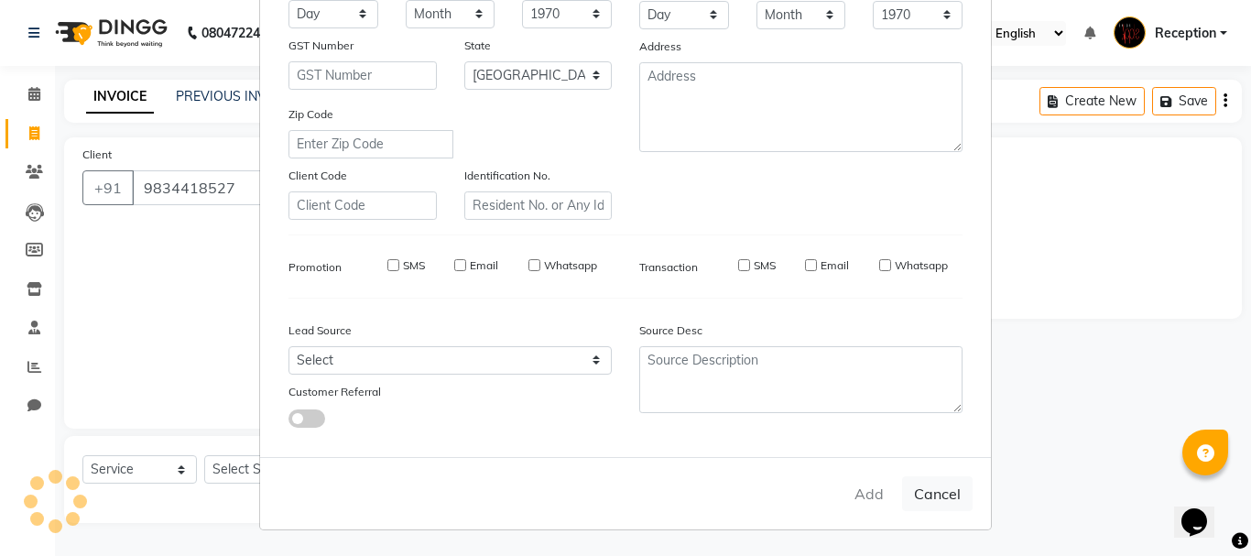
checkbox input "false"
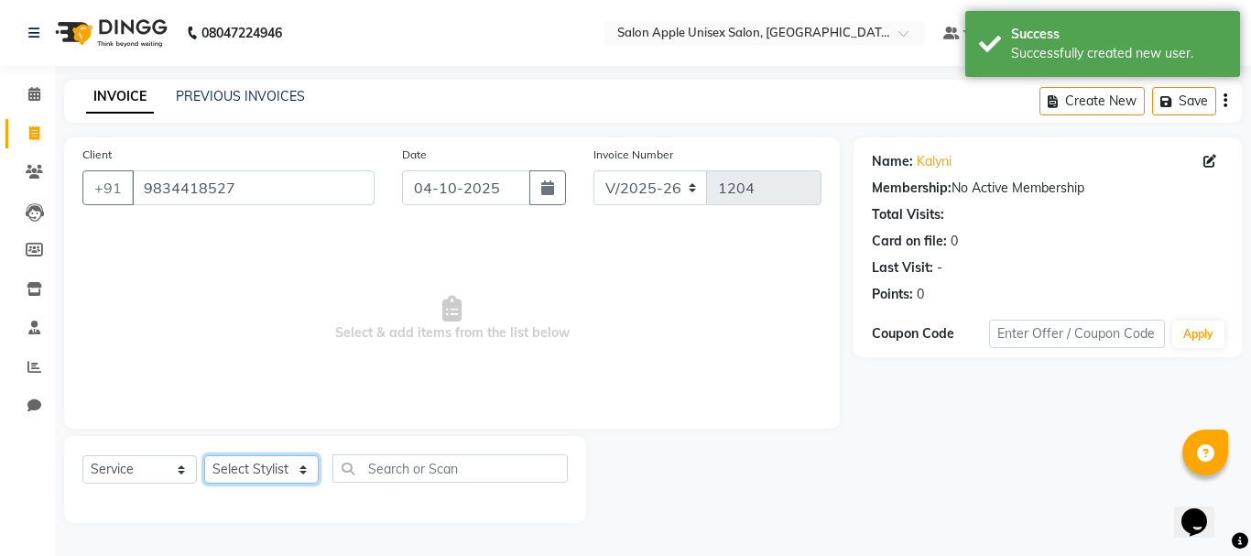
click at [306, 463] on select "Select Stylist [PERSON_NAME] priyanka Reception [PERSON_NAME] [PERSON_NAME] tra…" at bounding box center [261, 469] width 114 height 28
select select "87134"
click at [204, 455] on select "Select Stylist [PERSON_NAME] priyanka Reception [PERSON_NAME] [PERSON_NAME] tra…" at bounding box center [261, 469] width 114 height 28
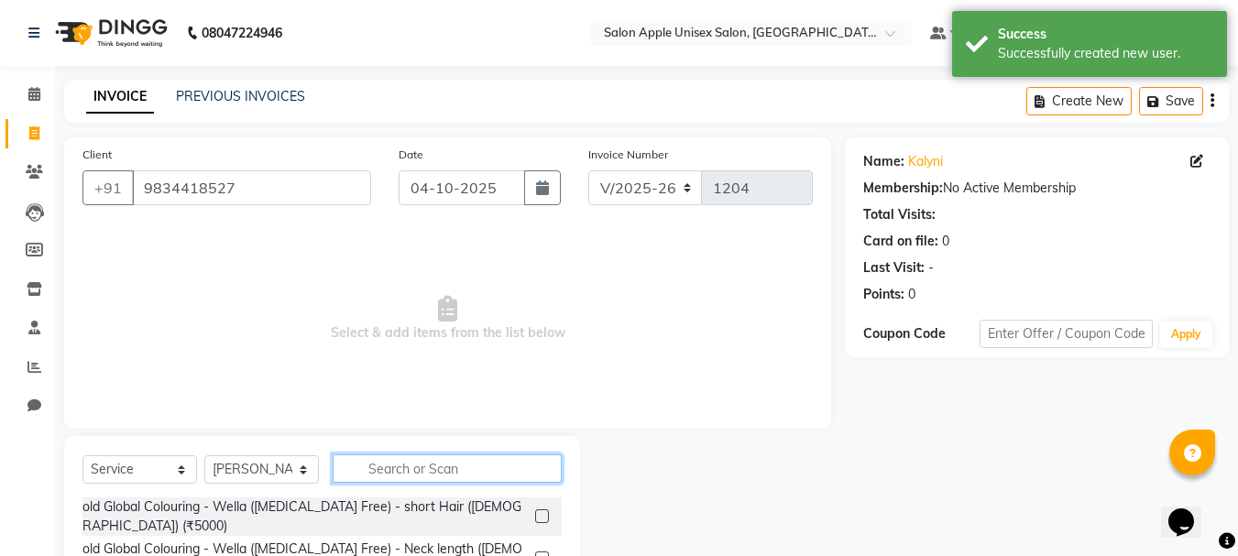
click at [463, 471] on input "text" at bounding box center [447, 468] width 229 height 28
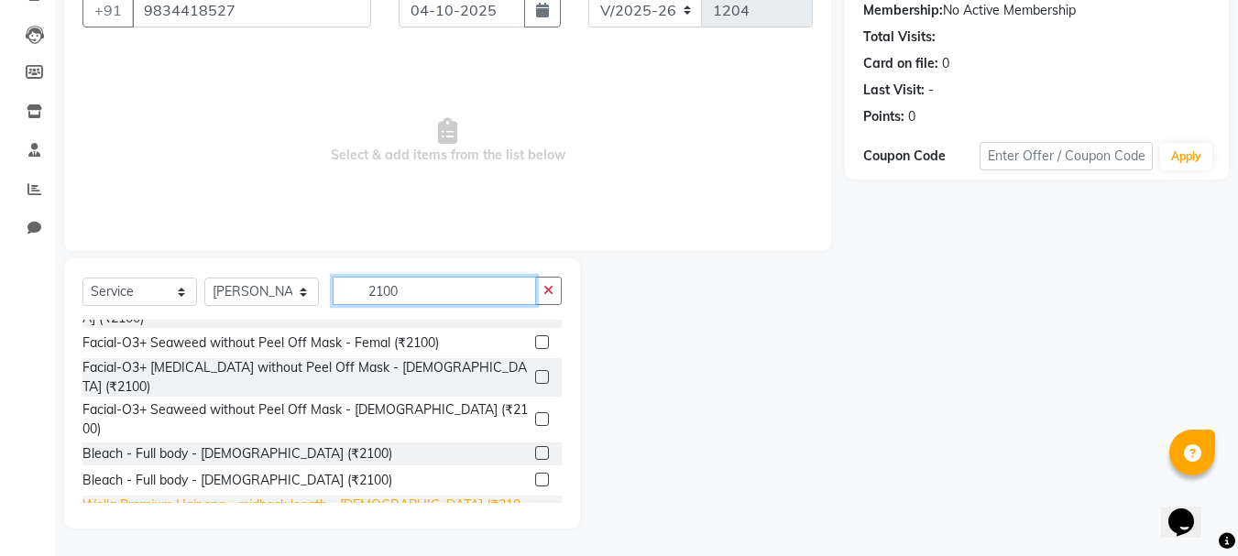
scroll to position [0, 0]
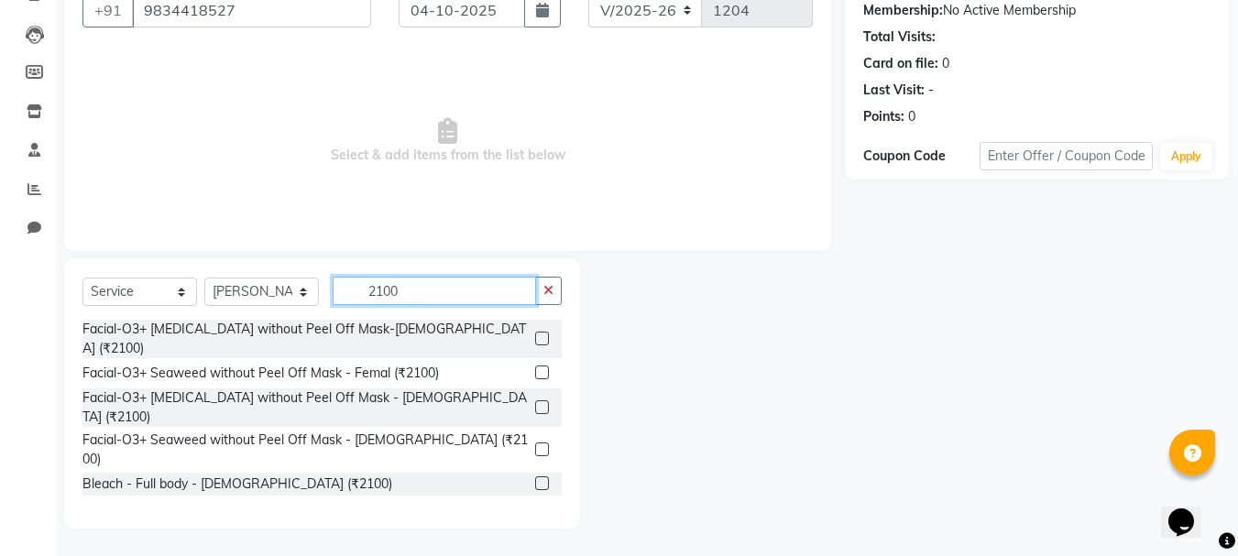
type input "2100"
click at [535, 332] on label at bounding box center [542, 339] width 14 height 14
click at [535, 333] on input "checkbox" at bounding box center [541, 339] width 12 height 12
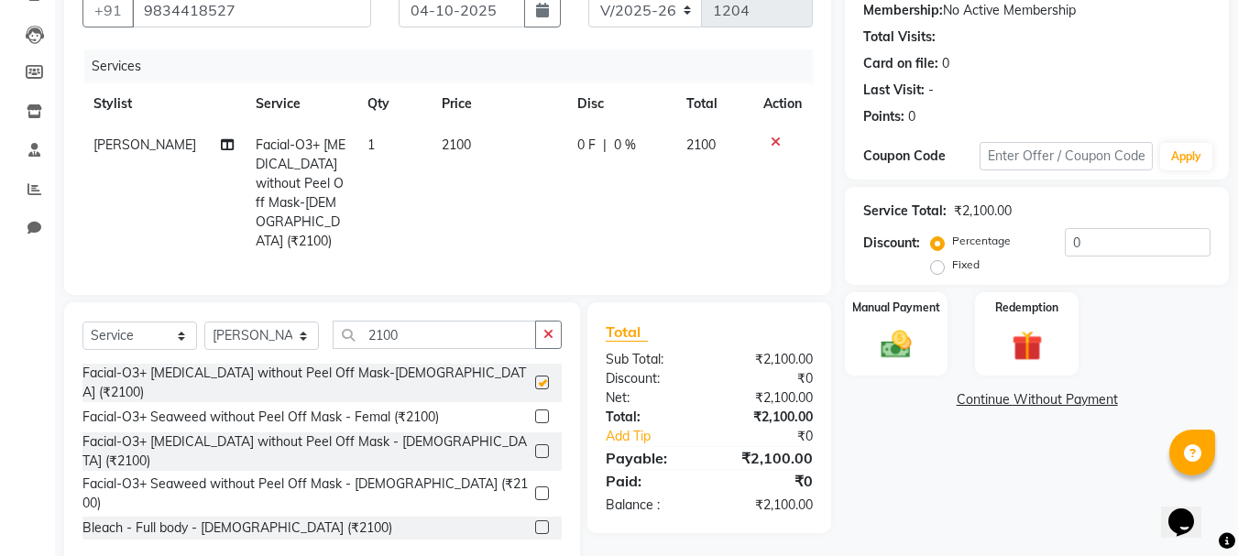
checkbox input "false"
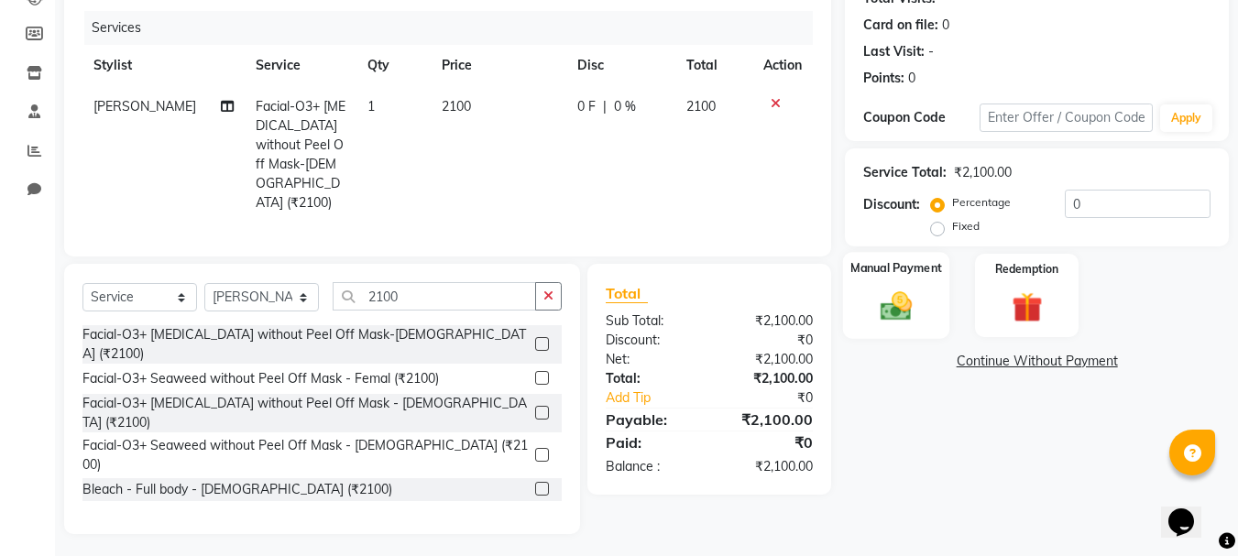
click at [876, 309] on img at bounding box center [895, 306] width 51 height 37
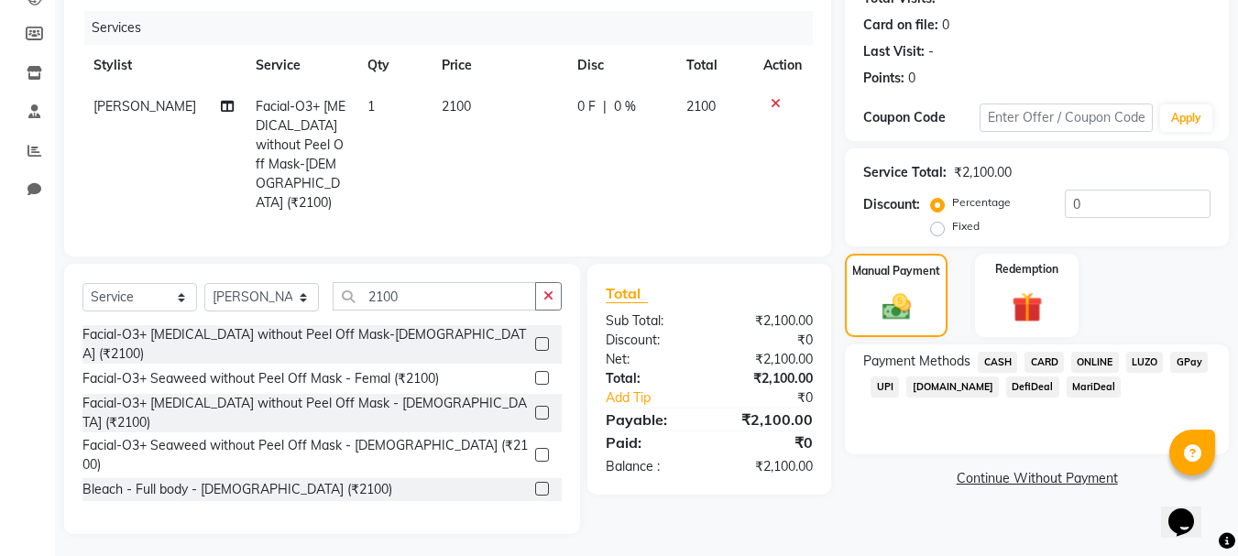
click at [782, 276] on div "Total Sub Total: ₹2,100.00 Discount: ₹0 Net: ₹2,100.00 Total: ₹2,100.00 Add Tip…" at bounding box center [709, 379] width 244 height 231
click at [781, 275] on div "Total Sub Total: ₹2,100.00 Discount: ₹0 Net: ₹2,100.00 Total: ₹2,100.00 Add Tip…" at bounding box center [709, 379] width 244 height 231
